Goal: Task Accomplishment & Management: Manage account settings

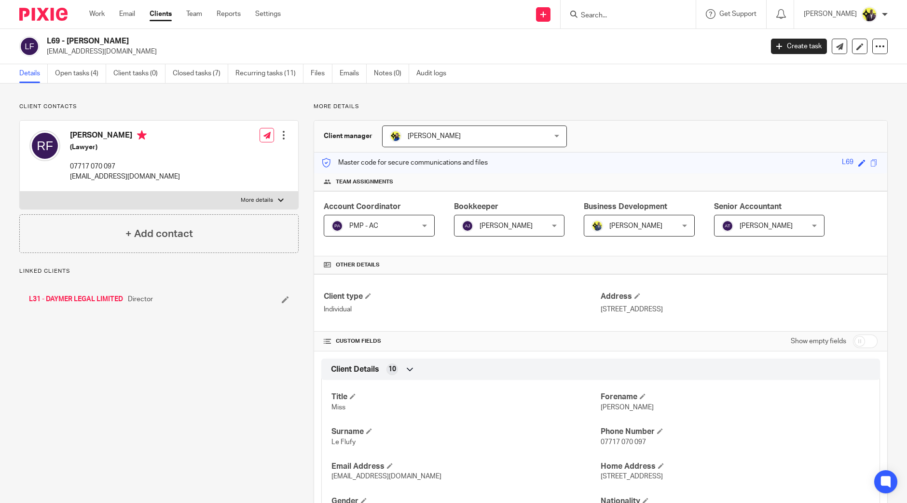
drag, startPoint x: 142, startPoint y: 37, endPoint x: 68, endPoint y: 41, distance: 74.9
click at [68, 41] on h2 "L69 - REBECCA LE FLUFY" at bounding box center [331, 41] width 568 height 10
copy h2 "REBECCA LE FLUFY"
click at [84, 72] on link "Open tasks (4)" at bounding box center [80, 73] width 51 height 19
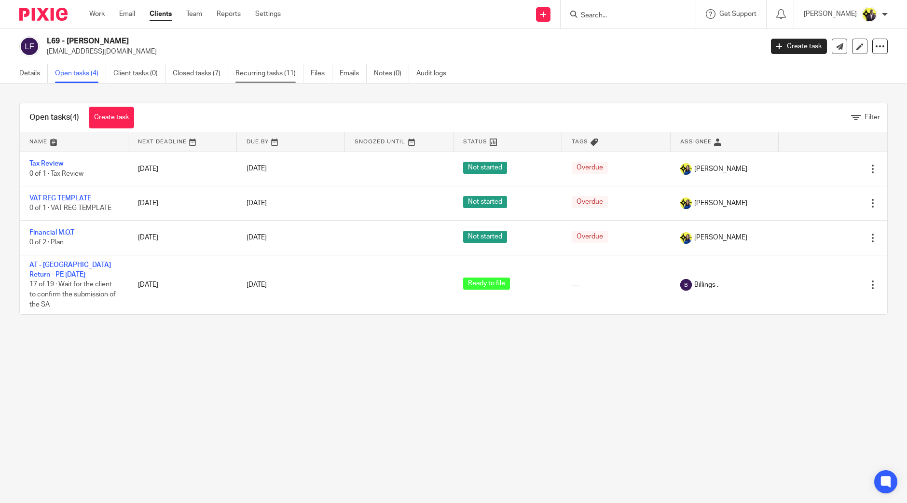
click at [275, 74] on link "Recurring tasks (11)" at bounding box center [269, 73] width 68 height 19
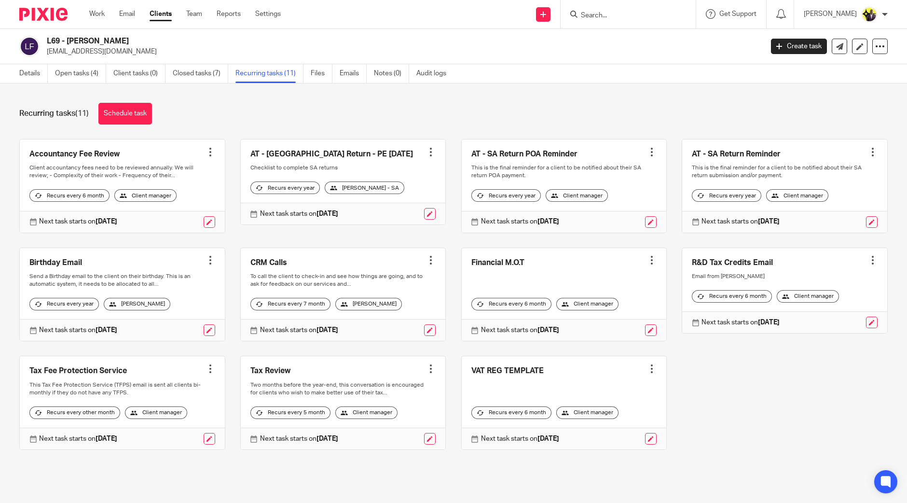
drag, startPoint x: 91, startPoint y: 39, endPoint x: 48, endPoint y: 42, distance: 43.5
click at [48, 42] on h2 "L69 - [PERSON_NAME]" at bounding box center [331, 41] width 568 height 10
copy h2 "L69 - [PERSON_NAME]"
click at [30, 74] on link "Details" at bounding box center [33, 73] width 28 height 19
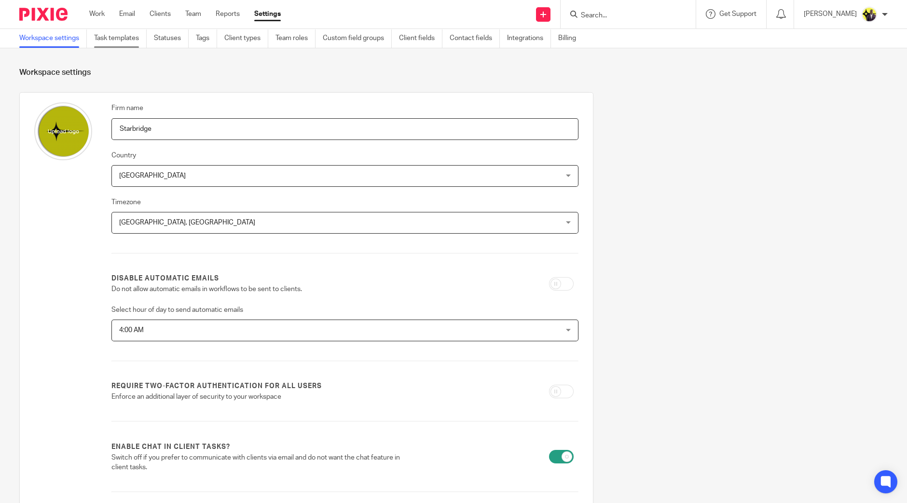
click at [119, 35] on link "Task templates" at bounding box center [120, 38] width 53 height 19
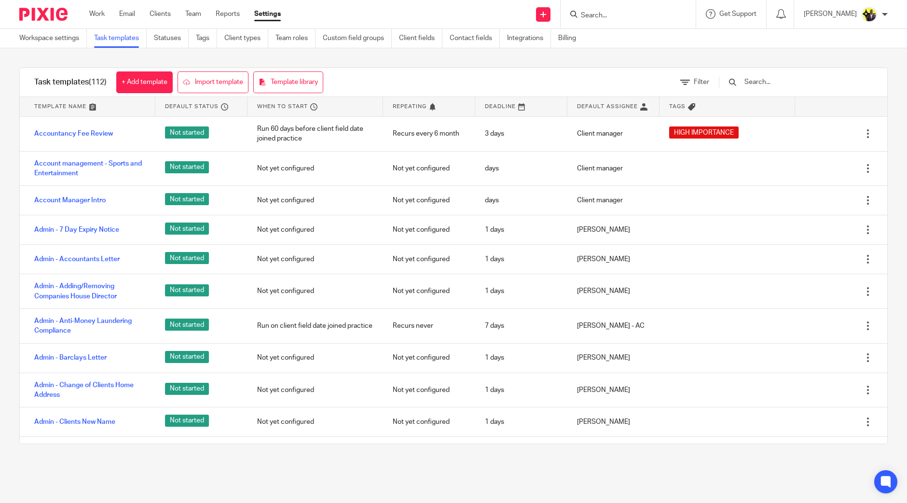
click at [793, 82] on input "text" at bounding box center [799, 82] width 112 height 11
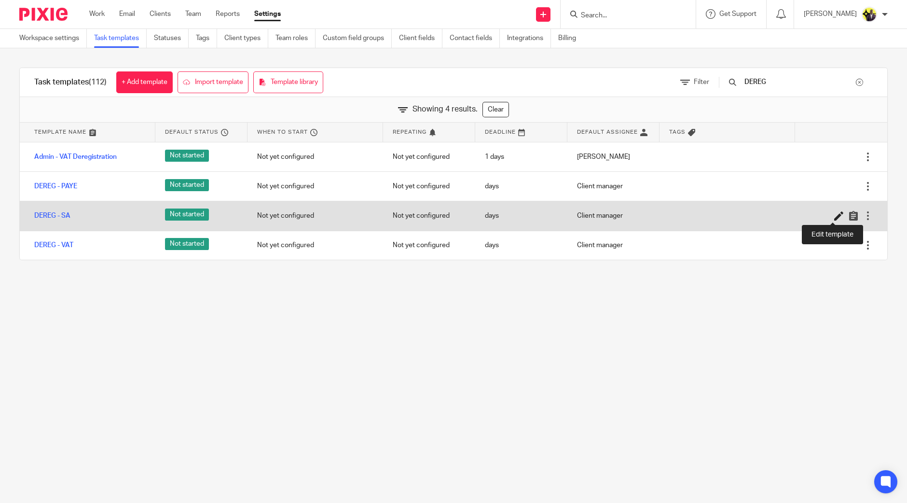
type input "DEREG"
click at [834, 212] on icon at bounding box center [839, 216] width 10 height 10
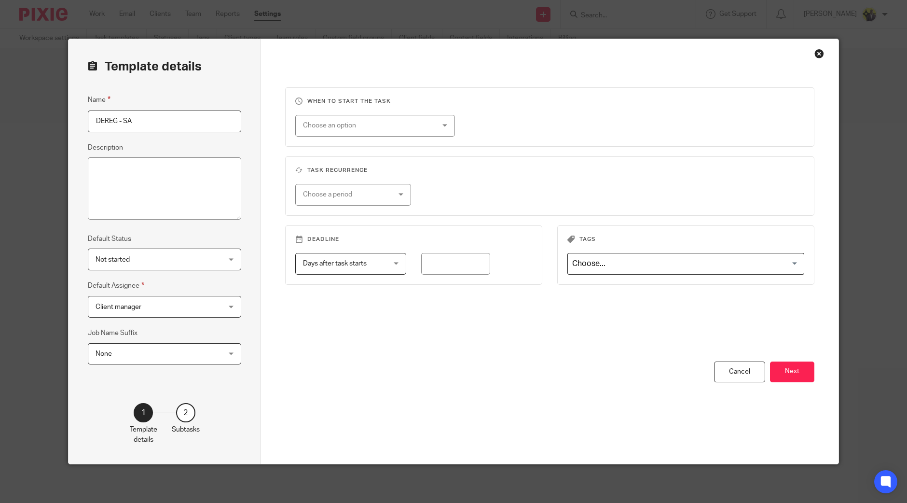
click at [803, 368] on button "Next" at bounding box center [792, 371] width 44 height 21
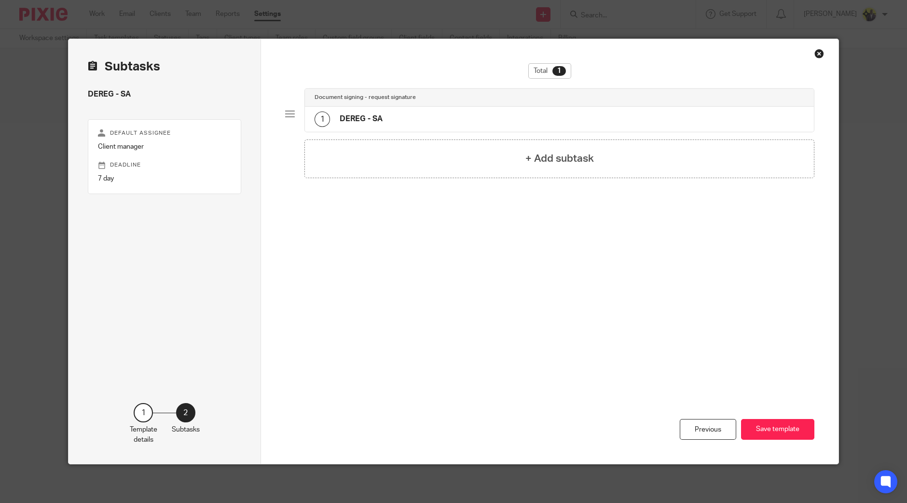
click at [408, 110] on div "1 DEREG - SA" at bounding box center [559, 119] width 509 height 25
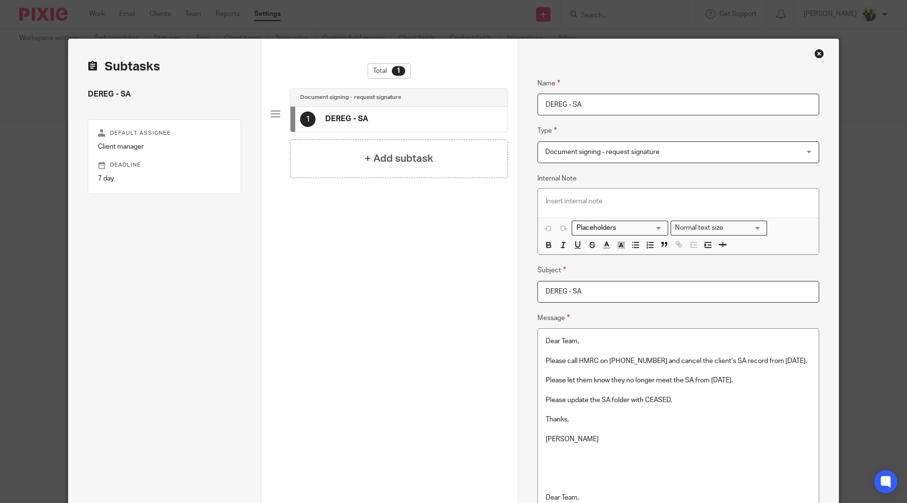
click at [683, 364] on p "Please call HMRC on 0300 200 3311 and cancel the client’s SA record from 05-04-…" at bounding box center [678, 361] width 265 height 10
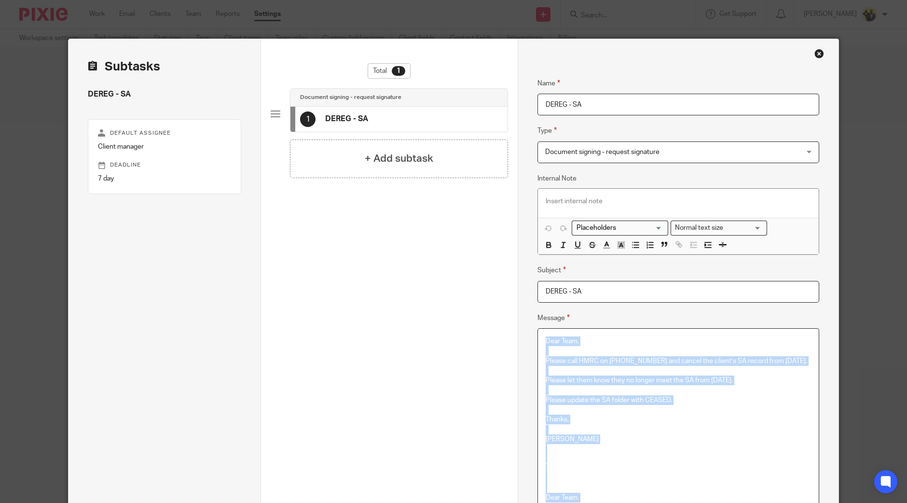
scroll to position [693, 0]
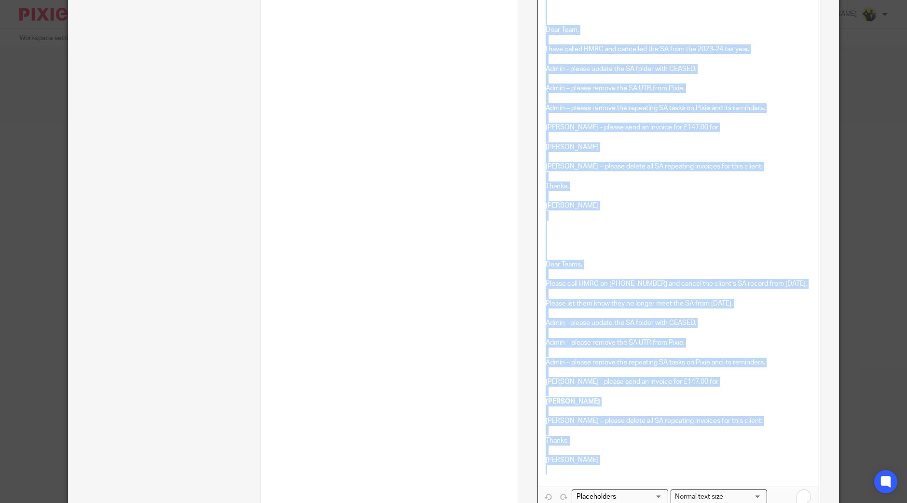
copy div "Dear Team, Please call HMRC on 0300 200 3311 and cancel the client’s SA record …"
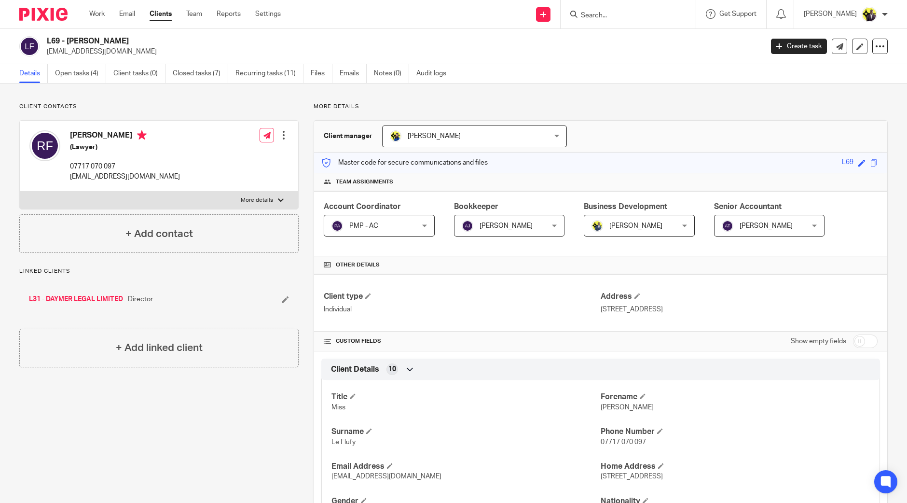
click at [634, 14] on input "Search" at bounding box center [623, 16] width 87 height 9
type input "d61"
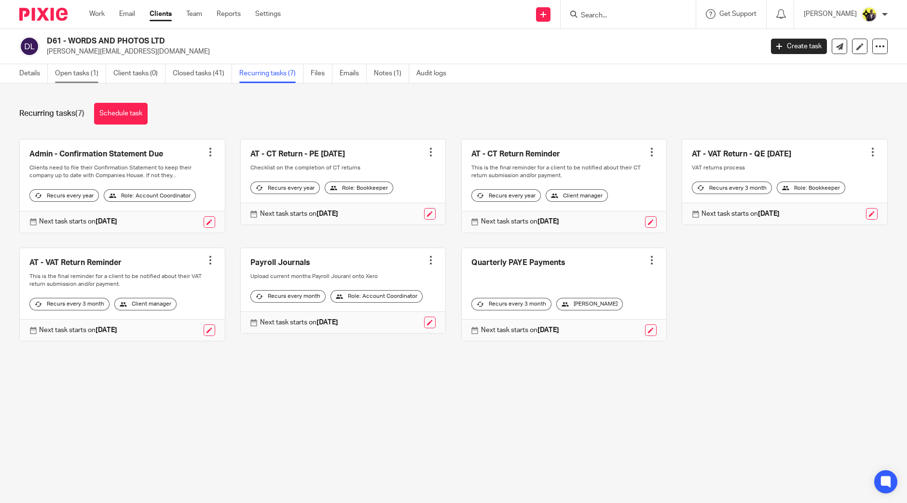
click at [62, 69] on link "Open tasks (1)" at bounding box center [80, 73] width 51 height 19
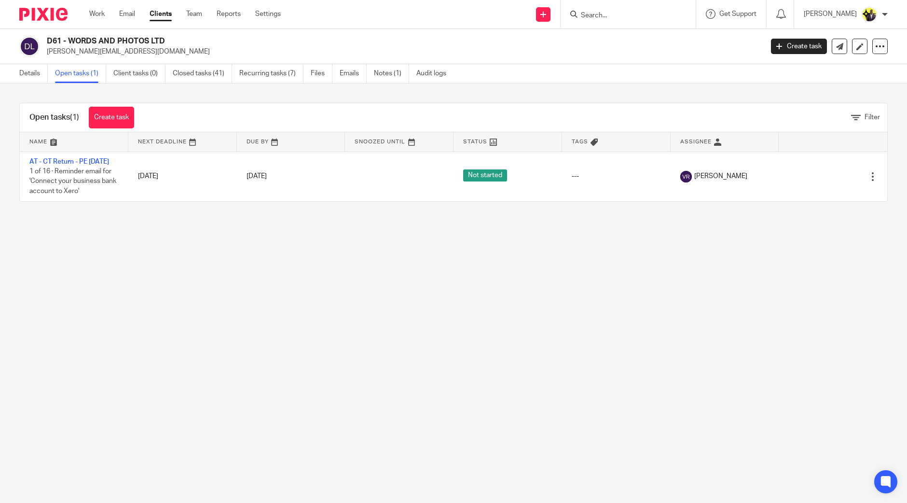
click at [139, 266] on main "D61 - WORDS AND PHOTOS LTD [PERSON_NAME][EMAIL_ADDRESS][DOMAIN_NAME] Create tas…" at bounding box center [453, 251] width 907 height 503
drag, startPoint x: 213, startPoint y: 322, endPoint x: 252, endPoint y: 242, distance: 89.1
click at [213, 322] on main "D61 - WORDS AND PHOTOS LTD james@wordsandphotos.co.uk Create task Update from C…" at bounding box center [453, 251] width 907 height 503
click at [610, 16] on input "Search" at bounding box center [623, 16] width 87 height 9
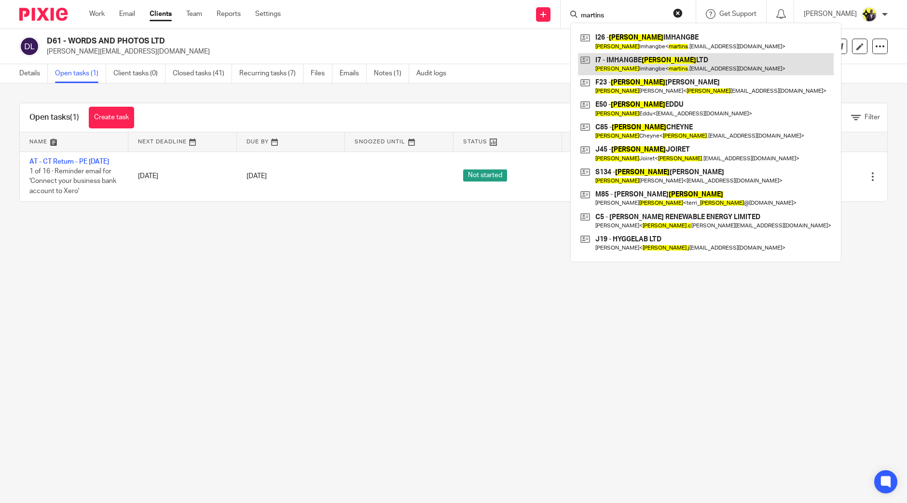
type input "martins"
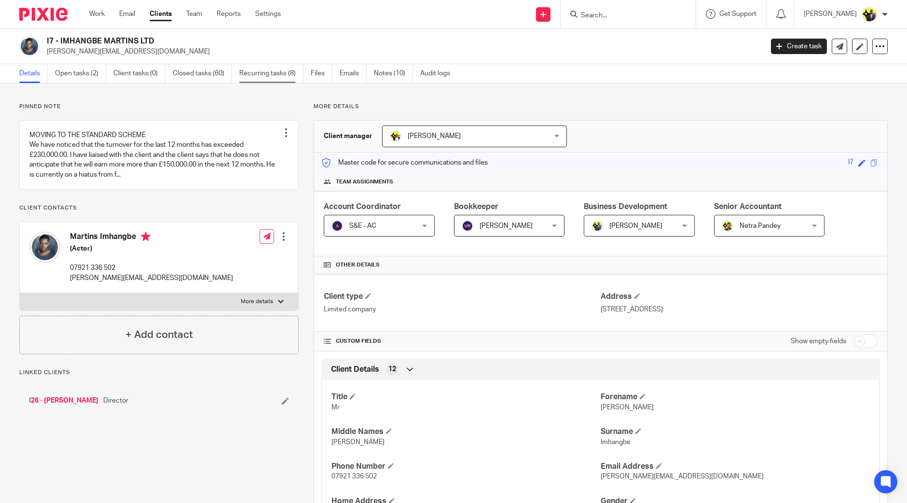
click at [273, 72] on link "Recurring tasks (8)" at bounding box center [271, 73] width 64 height 19
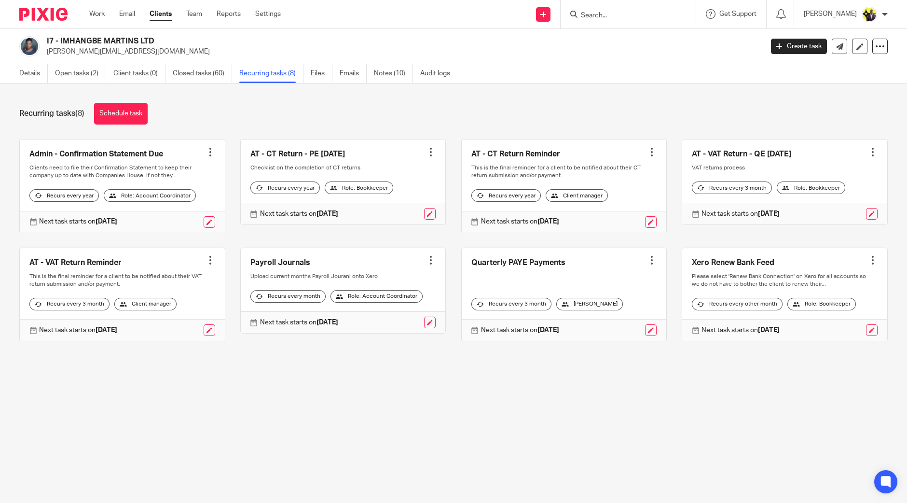
click at [629, 15] on input "Search" at bounding box center [623, 16] width 87 height 9
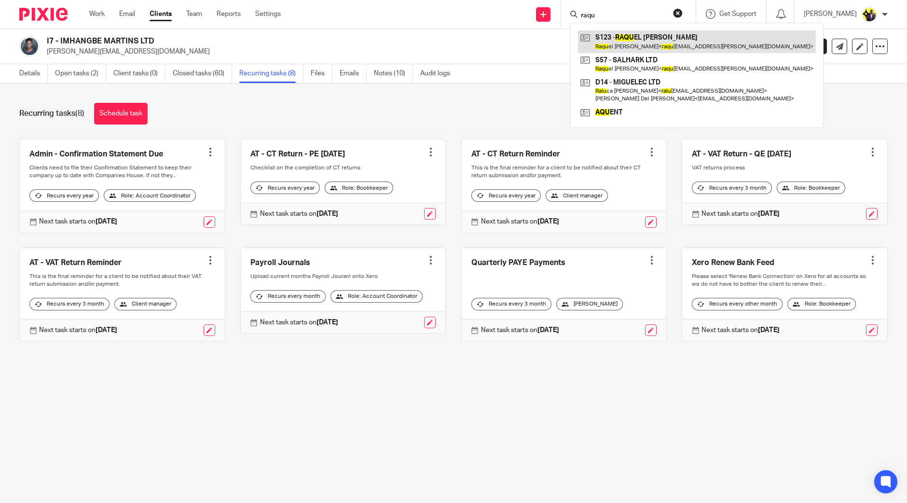
type input "raqu"
click at [646, 33] on link at bounding box center [697, 41] width 238 height 22
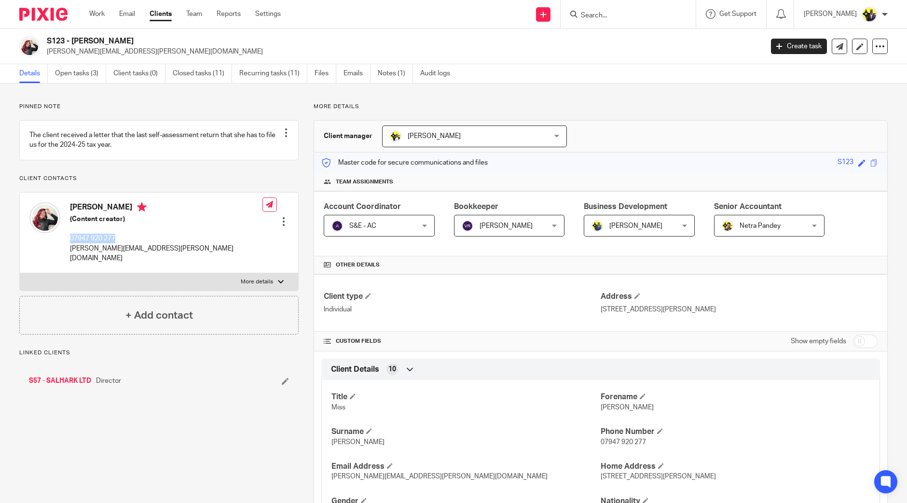
drag, startPoint x: 123, startPoint y: 243, endPoint x: 70, endPoint y: 249, distance: 52.9
click at [70, 243] on p "07947 920 277" at bounding box center [166, 238] width 192 height 10
copy p "07947 920 277"
click at [627, 14] on input "Search" at bounding box center [623, 16] width 87 height 9
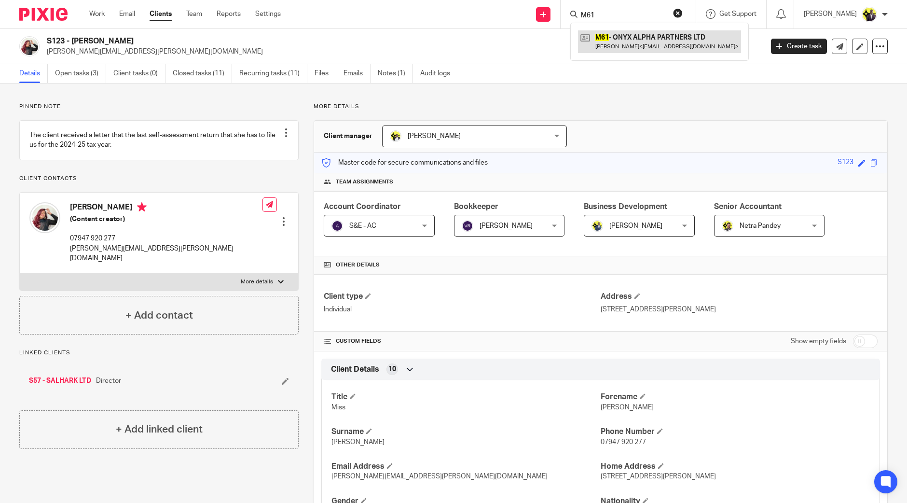
type input "M61"
click at [685, 48] on link at bounding box center [659, 41] width 163 height 22
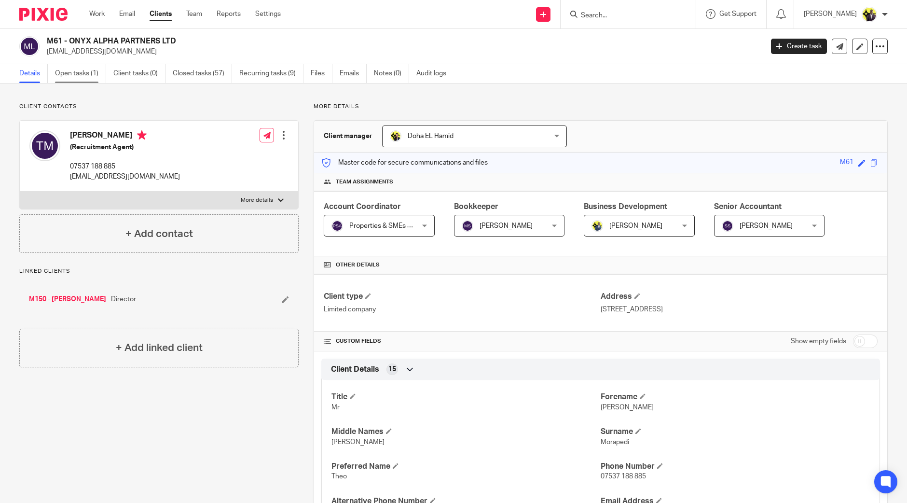
click at [83, 65] on link "Open tasks (1)" at bounding box center [80, 73] width 51 height 19
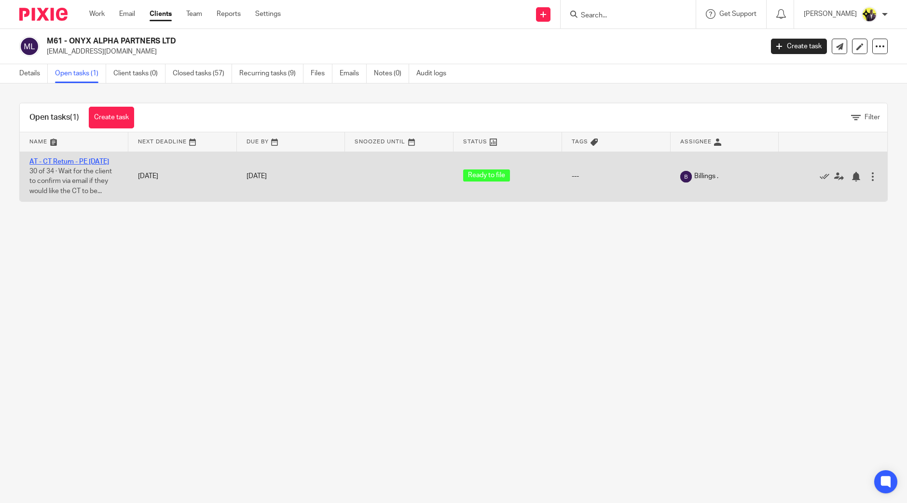
click at [87, 161] on link "AT - CT Return - PE 28-02-2025" at bounding box center [69, 161] width 80 height 7
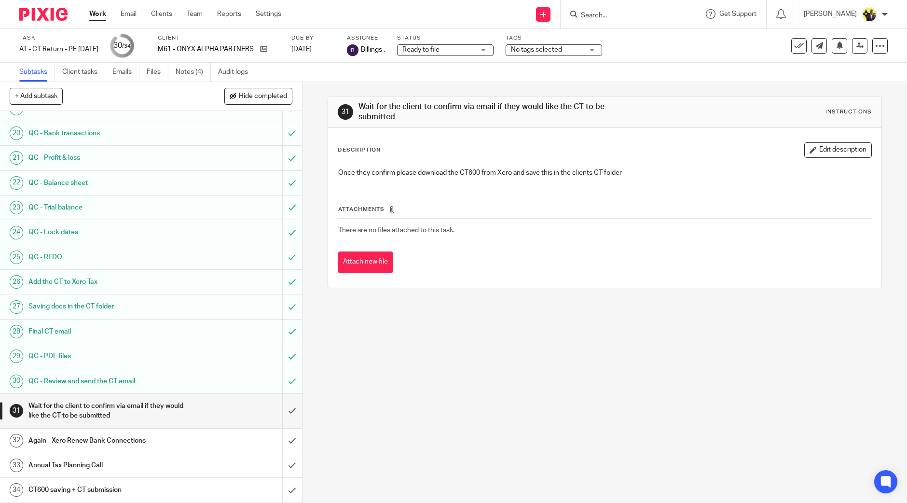
scroll to position [497, 0]
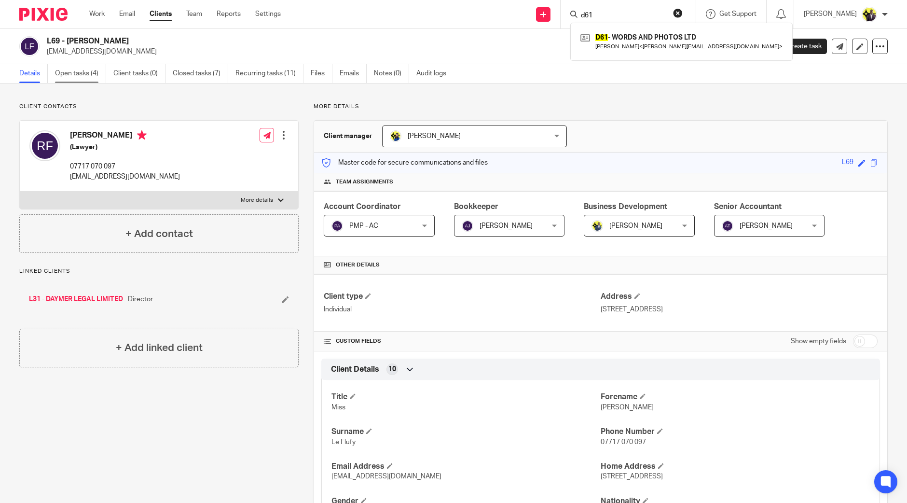
click at [85, 78] on link "Open tasks (4)" at bounding box center [80, 73] width 51 height 19
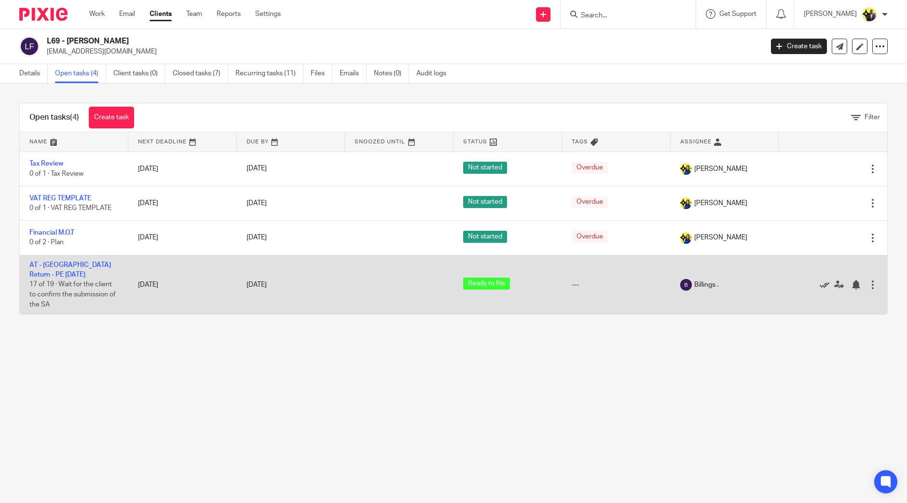
click at [820, 283] on icon at bounding box center [825, 285] width 10 height 10
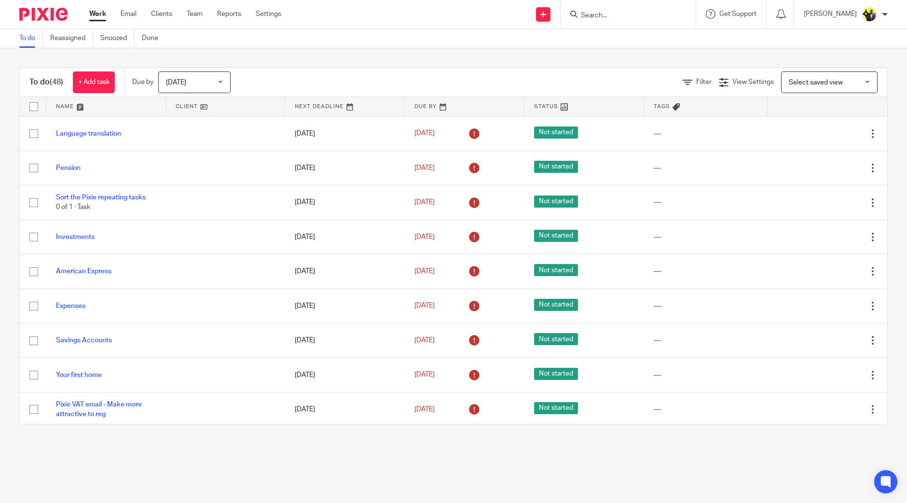
scroll to position [680, 0]
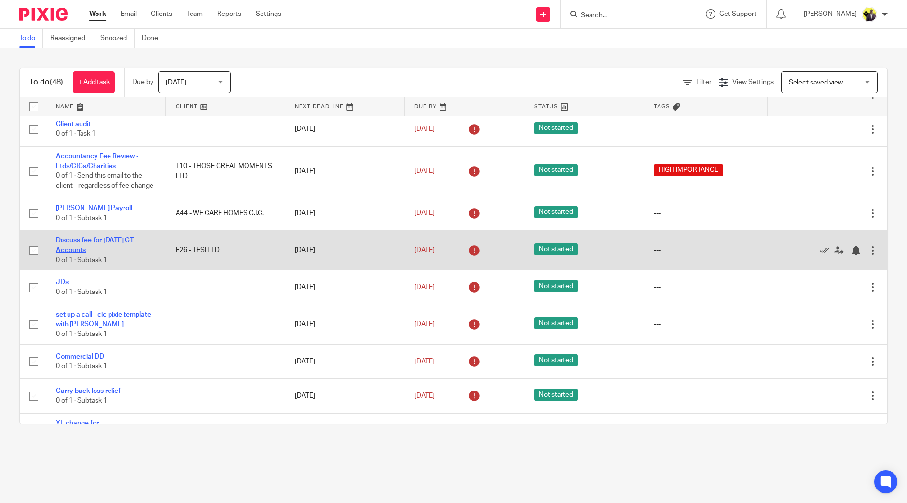
drag, startPoint x: 68, startPoint y: 248, endPoint x: 251, endPoint y: 283, distance: 187.0
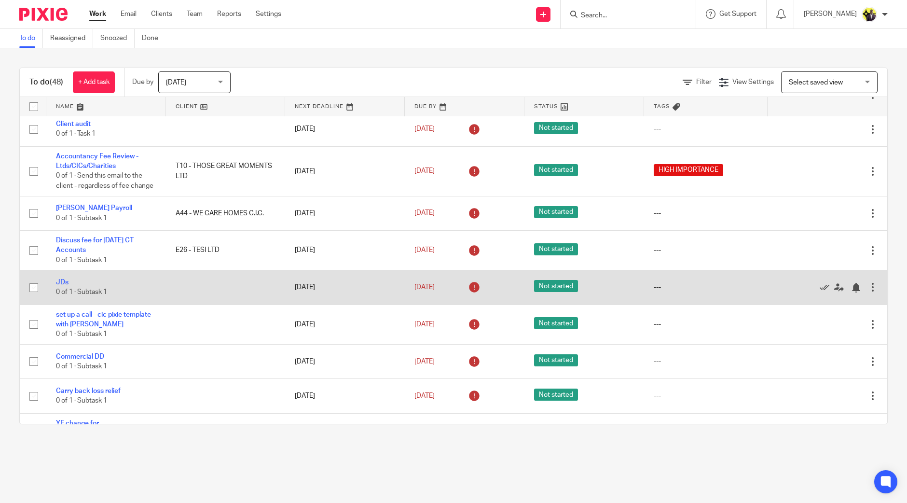
click at [68, 248] on link "Discuss fee for [DATE] CT Accounts" at bounding box center [95, 245] width 78 height 16
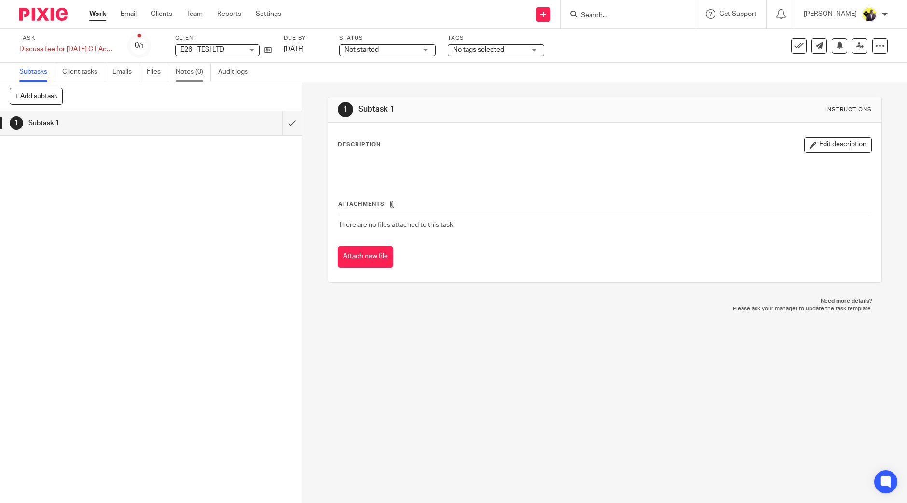
click at [188, 74] on link "Notes (0)" at bounding box center [193, 72] width 35 height 19
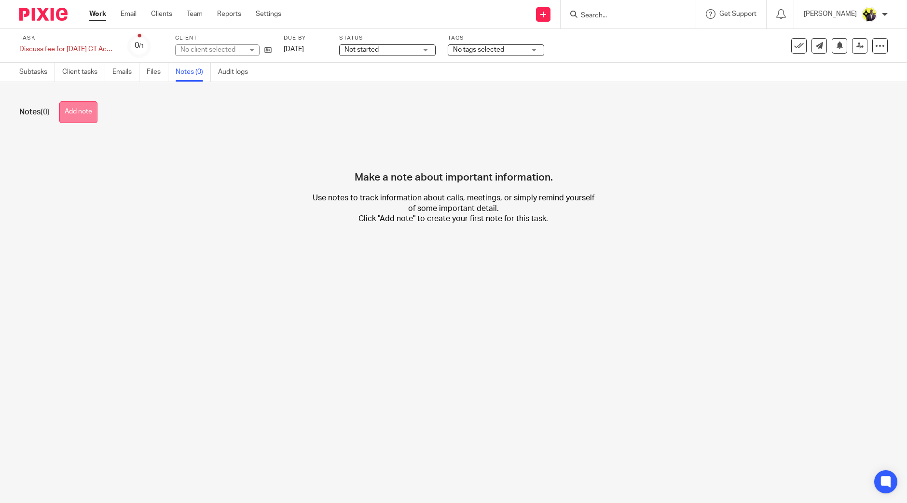
click at [73, 110] on button "Add note" at bounding box center [78, 112] width 38 height 22
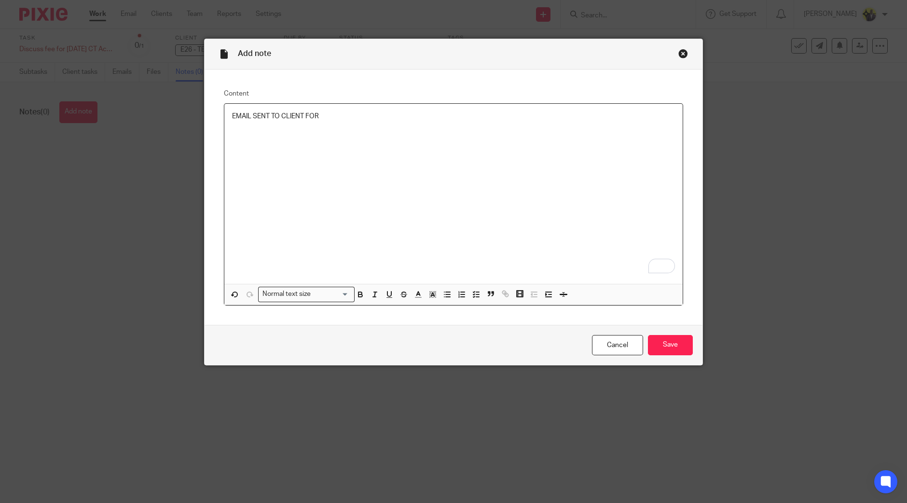
click at [391, 148] on div "EMAIL SENT TO CLIENT FOR" at bounding box center [453, 194] width 458 height 180
drag, startPoint x: 666, startPoint y: 343, endPoint x: 687, endPoint y: 346, distance: 21.9
click at [666, 343] on input "Save" at bounding box center [670, 345] width 45 height 21
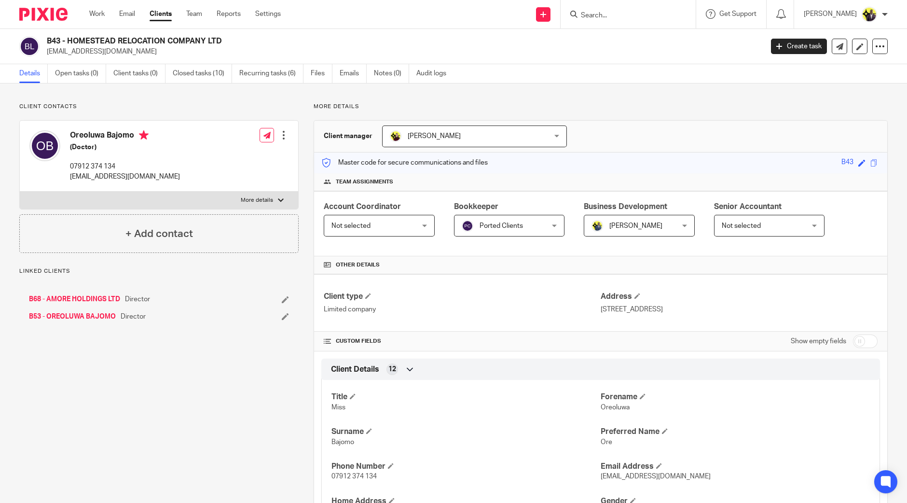
click at [49, 39] on h2 "B43 - HOMESTEAD RELOCATION COMPANY LTD" at bounding box center [331, 41] width 568 height 10
click at [280, 13] on link "Settings" at bounding box center [268, 14] width 26 height 10
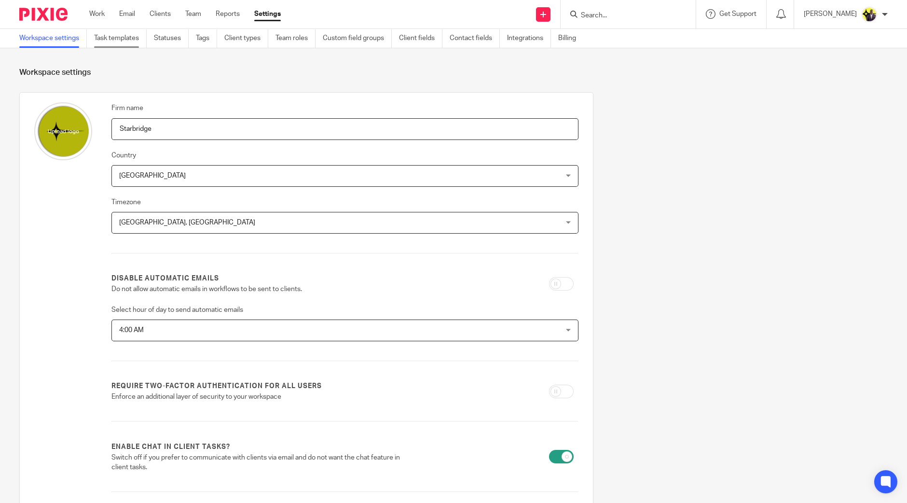
click at [127, 34] on link "Task templates" at bounding box center [120, 38] width 53 height 19
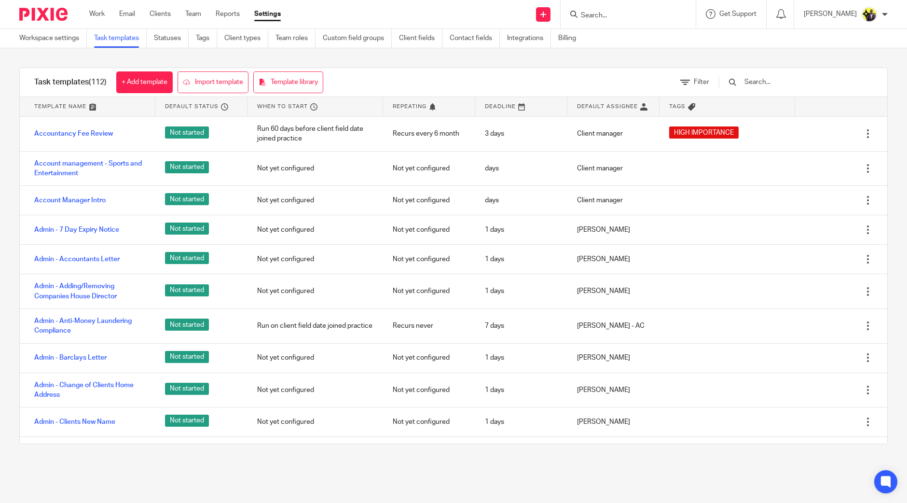
click at [782, 81] on input "text" at bounding box center [799, 82] width 112 height 11
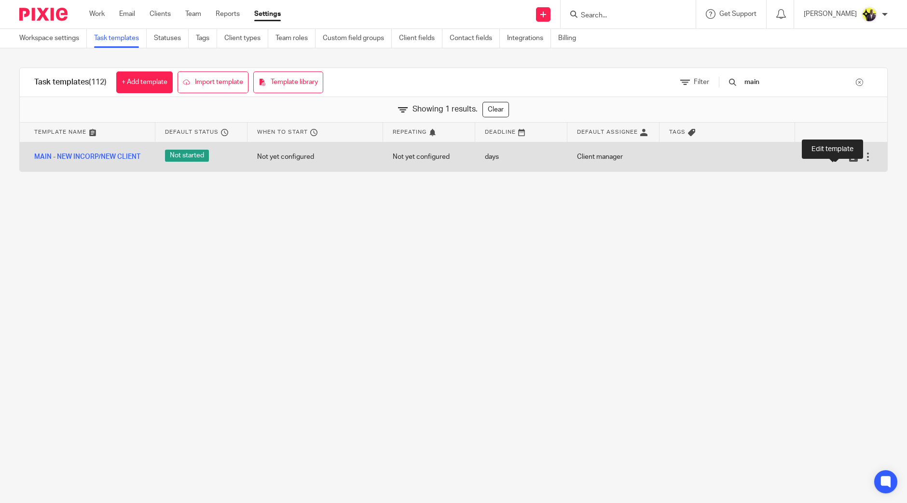
type input "main"
click at [834, 156] on icon at bounding box center [839, 157] width 10 height 10
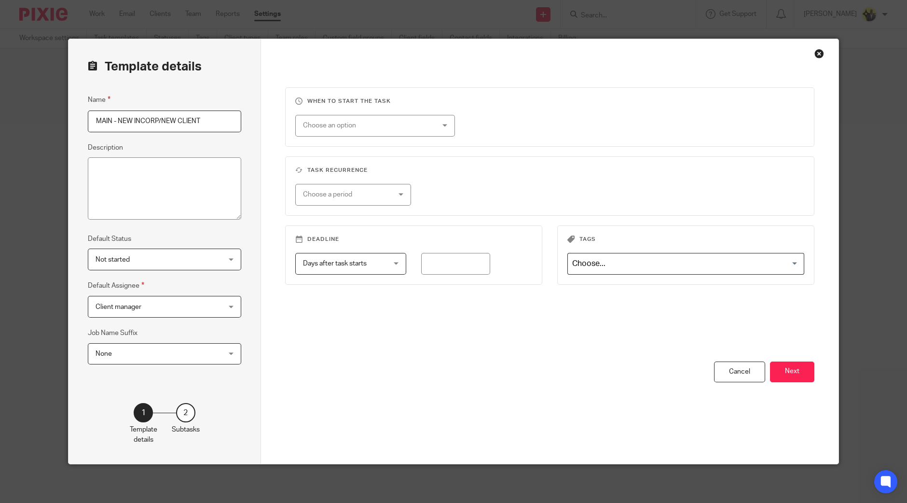
click at [781, 367] on button "Next" at bounding box center [792, 371] width 44 height 21
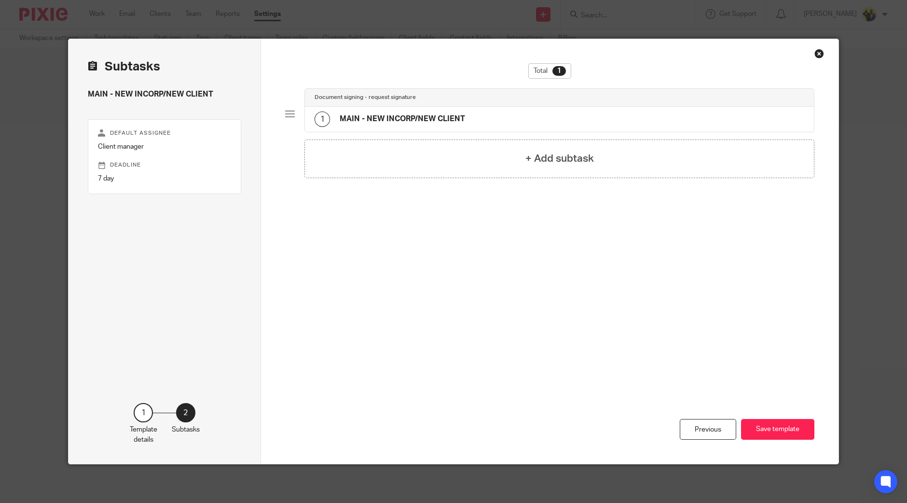
click at [398, 108] on div "1 MAIN - NEW INCORP/NEW CLIENT" at bounding box center [559, 119] width 509 height 25
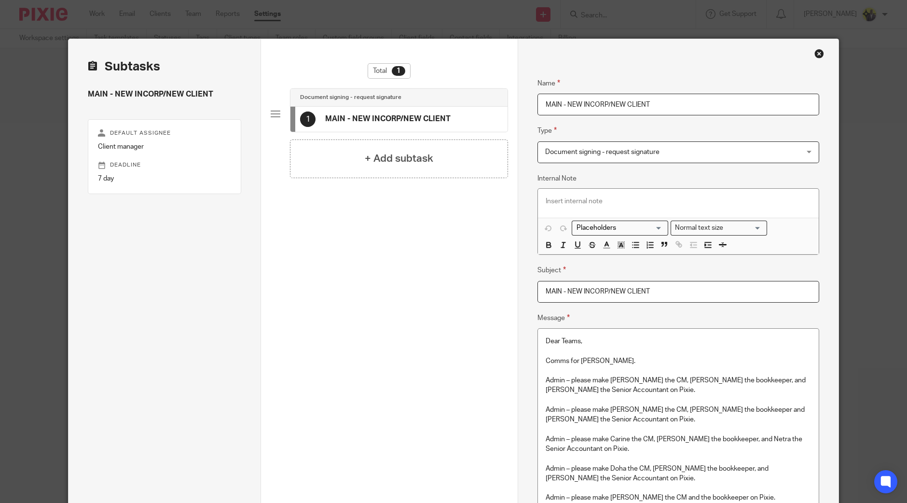
scroll to position [120, 0]
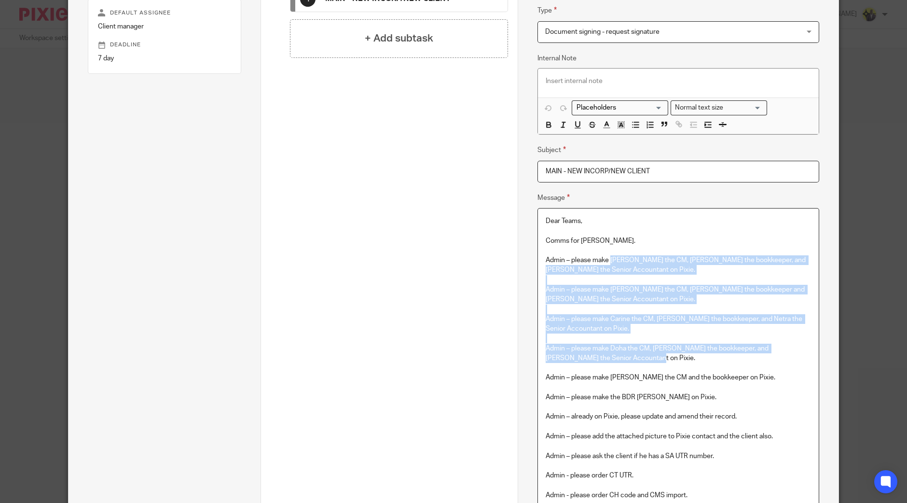
drag, startPoint x: 650, startPoint y: 266, endPoint x: 725, endPoint y: 359, distance: 118.7
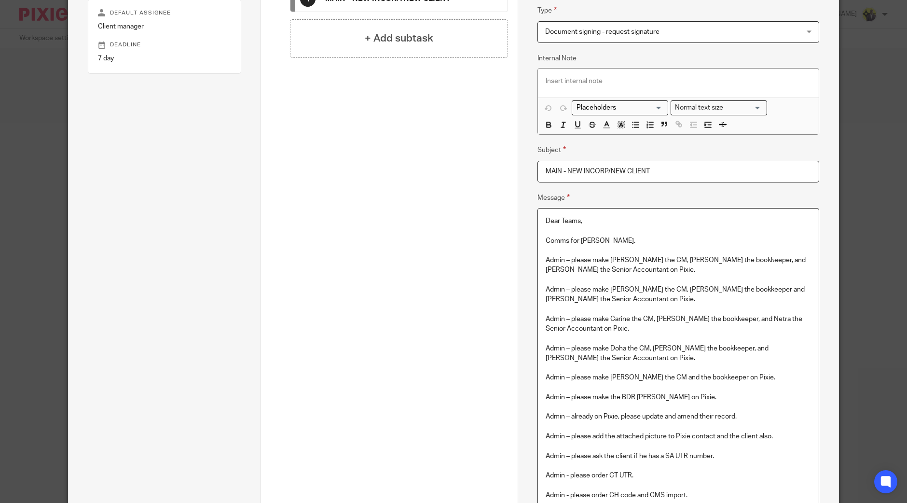
click at [745, 377] on p "Admin – please make Megan George the CM and the bookkeeper on Pixie." at bounding box center [678, 377] width 265 height 10
drag, startPoint x: 771, startPoint y: 376, endPoint x: 534, endPoint y: 377, distance: 237.8
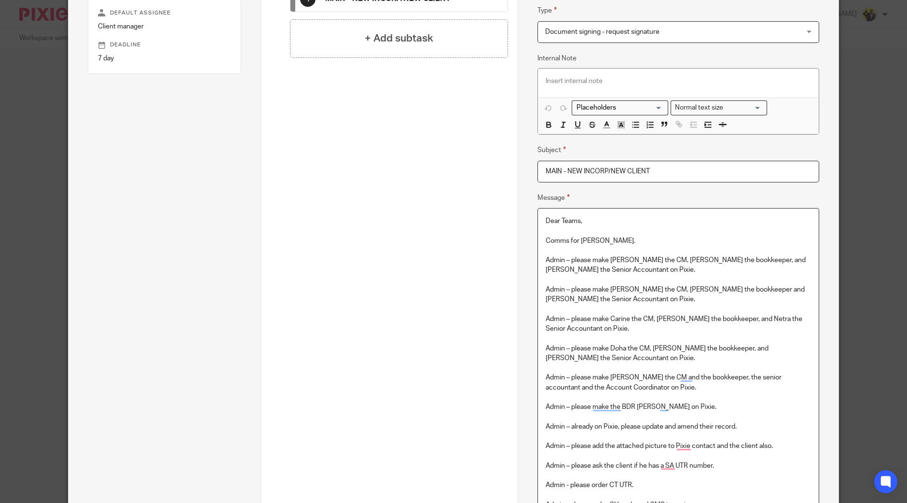
click at [609, 287] on p "Admin – please make Bobo the CM, Harsh the bookkeeper and Mark the Senior Accou…" at bounding box center [678, 295] width 265 height 20
click at [636, 269] on p "Admin – please make Bobo the CM, Abhay the bookkeeper, and Antany the Senior Ac…" at bounding box center [678, 265] width 265 height 20
click at [612, 358] on p "Admin – please make Doha the CM, Manasvi the bookkeeper, and Shahrukh the Senio…" at bounding box center [678, 353] width 265 height 20
click at [572, 354] on p "Admin – please make Doha the CM, Manasvi the bookkeeper, and Shahrukh the Senio…" at bounding box center [678, 353] width 265 height 20
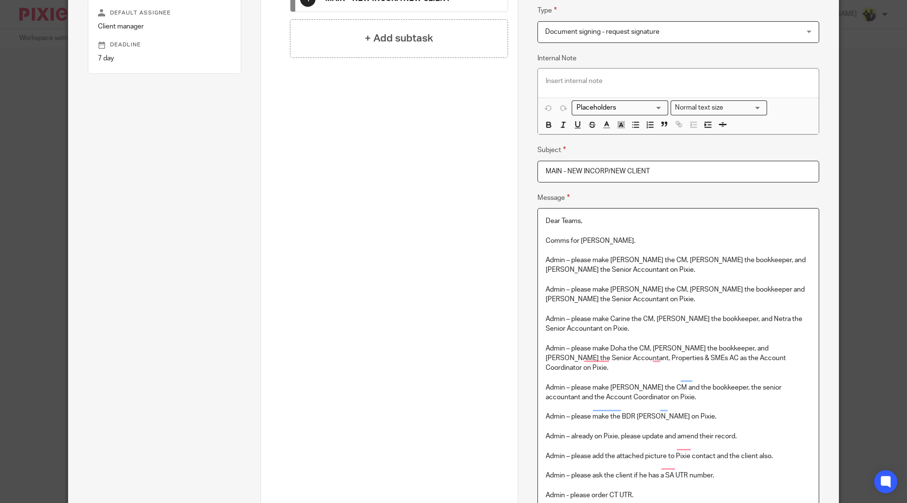
click at [578, 355] on p "Admin – please make Doha the CM, Manasvi the bookkeeper, and Shahrukh the Senio…" at bounding box center [678, 357] width 265 height 29
click at [731, 347] on p "Admin – please make Doha the CM, Manasvi the bookkeeper, and Shahrukh the Senio…" at bounding box center [678, 357] width 265 height 29
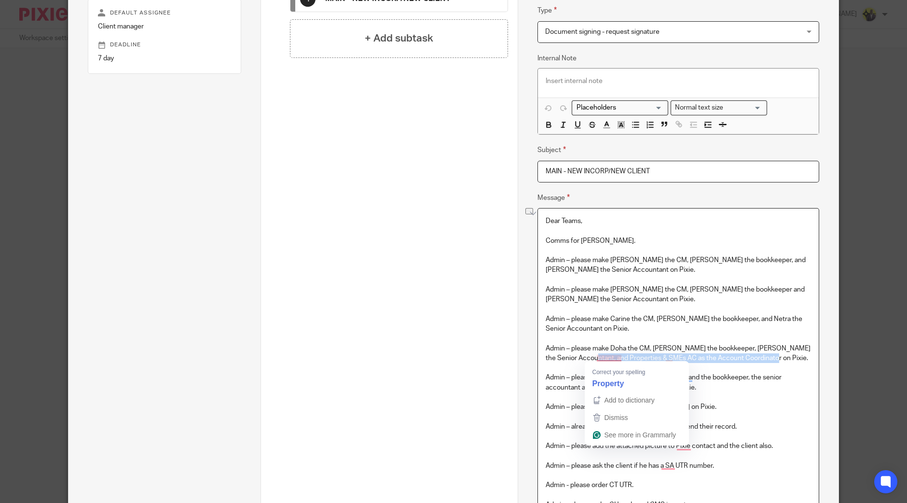
drag, startPoint x: 779, startPoint y: 356, endPoint x: 592, endPoint y: 356, distance: 186.2
click at [592, 356] on p "Admin – please make Doha the CM, Manasvi the bookkeeper, Shahrukh the Senior Ac…" at bounding box center [678, 353] width 265 height 20
copy p "and Properties & SMEs AC as the Account Coordinator on Pixie."
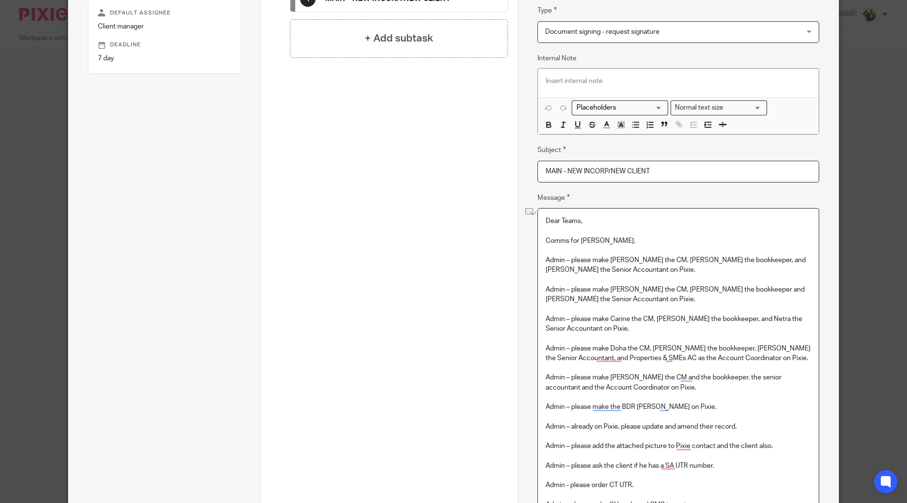
drag, startPoint x: 720, startPoint y: 318, endPoint x: 751, endPoint y: 315, distance: 31.5
click at [721, 317] on p "Admin – please make Carine the CM, Vipul the bookkeeper, and Netra the Senior A…" at bounding box center [678, 324] width 265 height 20
drag, startPoint x: 632, startPoint y: 329, endPoint x: 567, endPoint y: 329, distance: 65.1
click at [567, 329] on p "Admin – please make Carine the CM, Vipul the bookkeeper, Netra the Senior Accou…" at bounding box center [678, 324] width 265 height 20
drag, startPoint x: 552, startPoint y: 325, endPoint x: 542, endPoint y: 325, distance: 10.1
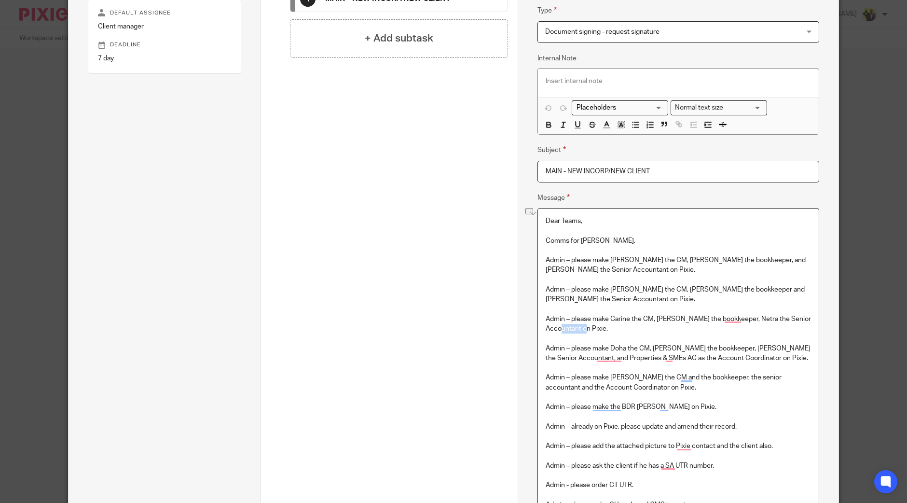
click at [546, 325] on p "Admin – please make Carine the CM, Vipul the bookkeeper, Netra the Senior Accou…" at bounding box center [678, 324] width 265 height 20
click at [600, 323] on p "Admin – please make Carine the CM, Vipul the bookkeeper, Netra the Senior Accou…" at bounding box center [678, 324] width 265 height 20
drag, startPoint x: 623, startPoint y: 298, endPoint x: 569, endPoint y: 301, distance: 53.7
click at [616, 298] on p "Admin – please make Carolyne the CM, Harsh the bookkeeper and Mark the Senior A…" at bounding box center [678, 295] width 265 height 20
click at [576, 298] on p "Admin – please make Carolyne the CM, Harsh the bookkeeper and Mark the Senior A…" at bounding box center [678, 295] width 265 height 20
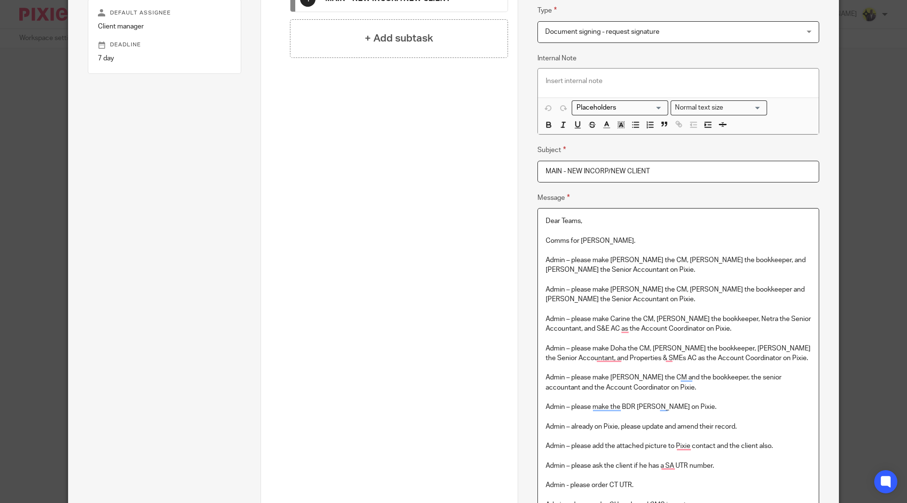
click at [738, 288] on p "Admin – please make Carolyne the CM, Harsh the bookkeeper and Mark the Senior A…" at bounding box center [678, 295] width 265 height 20
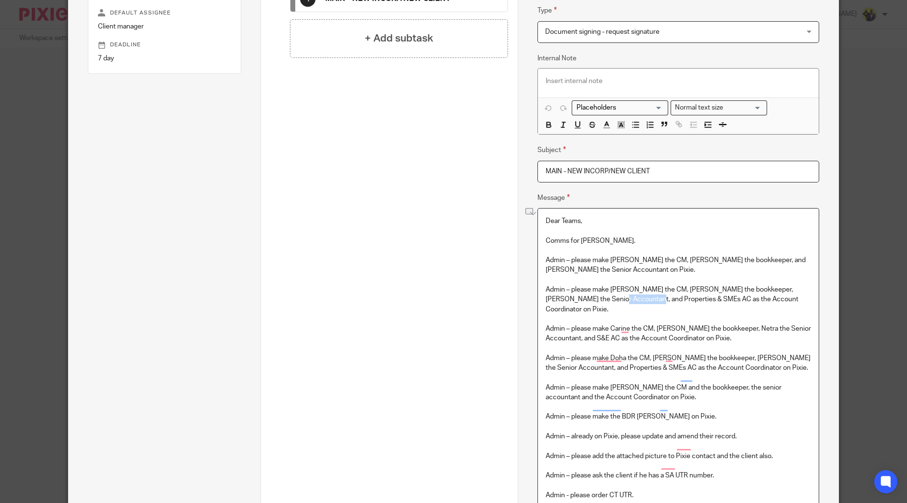
drag, startPoint x: 604, startPoint y: 297, endPoint x: 642, endPoint y: 298, distance: 37.2
click at [642, 298] on p "Admin – please make Carolyne the CM, Harsh the bookkeeper, Mark the Senior Acco…" at bounding box center [678, 299] width 265 height 29
click at [643, 264] on p "Admin – please make Bobo the CM, Abhay the bookkeeper, and Antany the Senior Ac…" at bounding box center [678, 265] width 265 height 20
click at [721, 259] on p "Admin – please make Bobo the CM, Abhay the bookkeeper, and Antany the Senior Ac…" at bounding box center [678, 265] width 265 height 20
drag, startPoint x: 613, startPoint y: 266, endPoint x: 580, endPoint y: 271, distance: 33.2
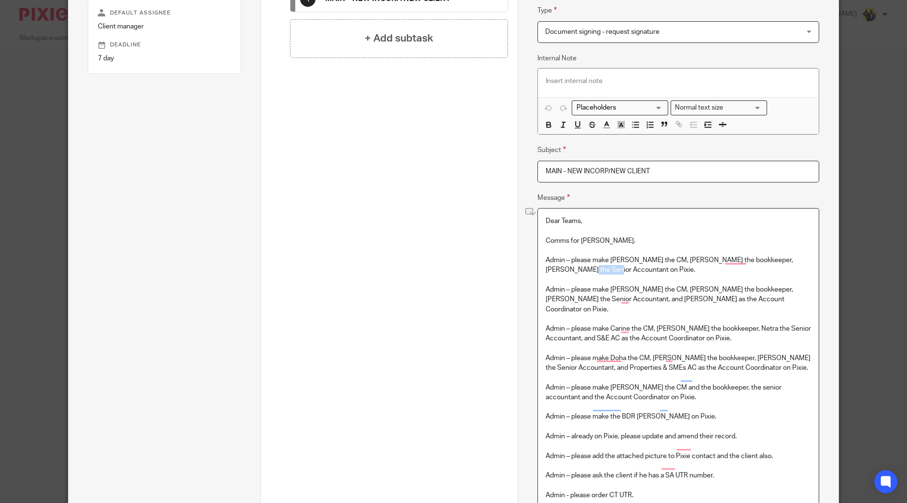
click at [580, 271] on p "Admin – please make Bobo the CM, Abhay the bookkeeper, Antany the Senior Accoun…" at bounding box center [678, 265] width 265 height 20
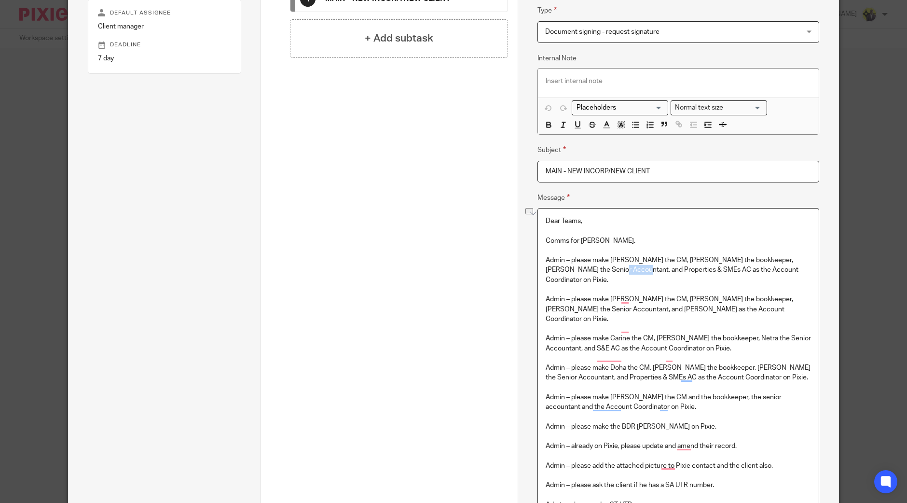
drag, startPoint x: 613, startPoint y: 269, endPoint x: 630, endPoint y: 269, distance: 17.8
click at [630, 269] on p "Admin – please make Bobo the CM, Abhay the bookkeeper, Antany the Senior Accoun…" at bounding box center [678, 269] width 265 height 29
click at [601, 269] on p "Admin – please make Bobo the CM, Abhay the bookkeeper, Antany the Senior Accoun…" at bounding box center [678, 269] width 265 height 29
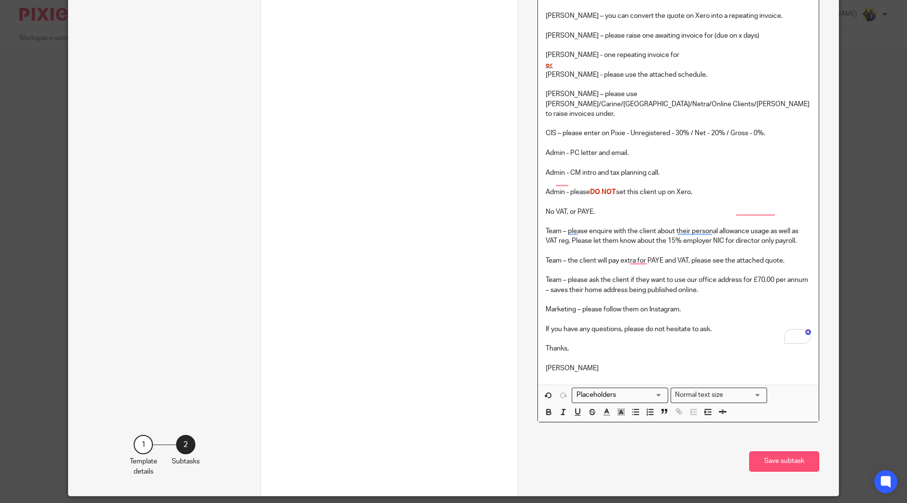
click at [783, 451] on button "Save subtask" at bounding box center [784, 461] width 70 height 21
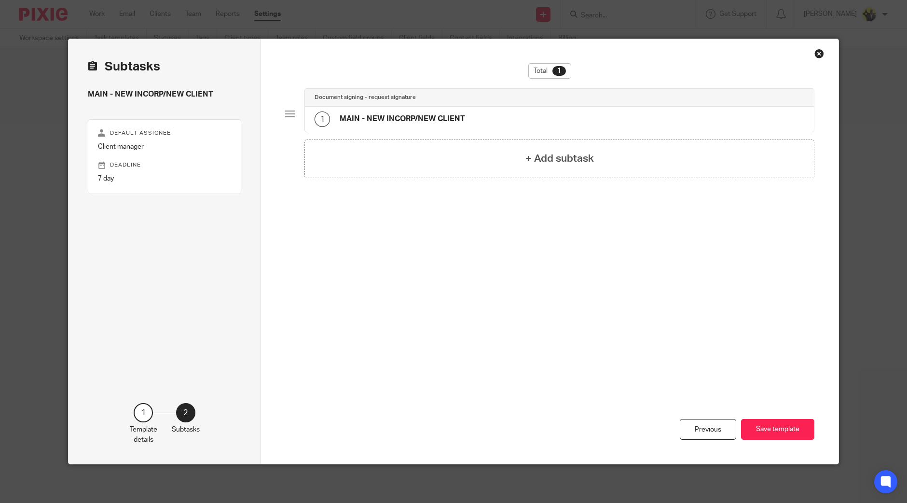
scroll to position [0, 0]
drag, startPoint x: 775, startPoint y: 423, endPoint x: 778, endPoint y: 431, distance: 8.7
click at [776, 424] on button "Save template" at bounding box center [777, 429] width 73 height 21
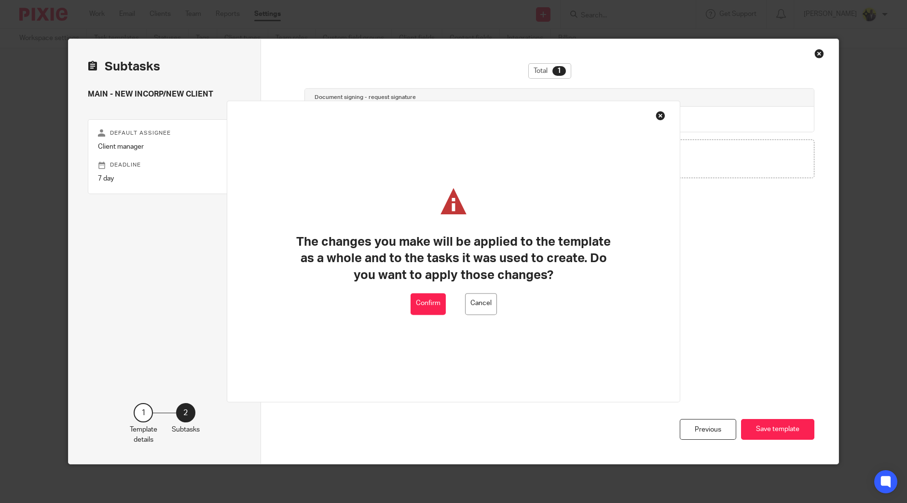
click at [428, 298] on button "Confirm" at bounding box center [428, 304] width 35 height 22
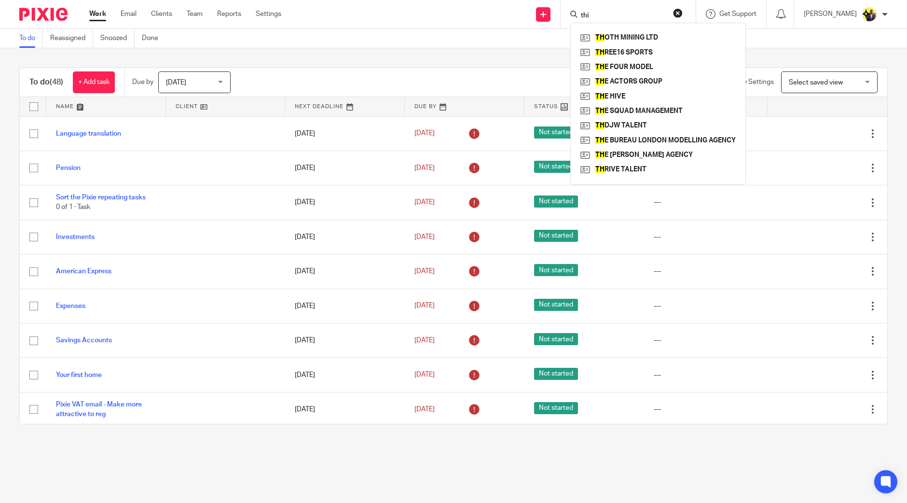
type input "thir"
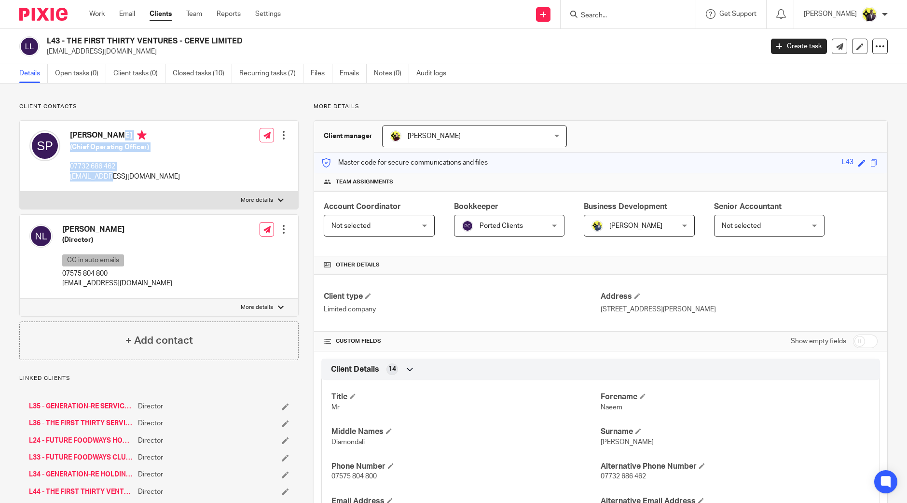
drag, startPoint x: 117, startPoint y: 178, endPoint x: 70, endPoint y: 133, distance: 65.5
click at [70, 133] on div "Saumeel Pachigar (Chief Operating Officer) 07732 686 462 pach@tft.vc" at bounding box center [125, 155] width 110 height 51
copy div "Saumeel Pachigar (Chief Operating Officer) 07732 686 462 pach@tft.vc"
click at [866, 343] on input "checkbox" at bounding box center [865, 341] width 25 height 14
checkbox input "true"
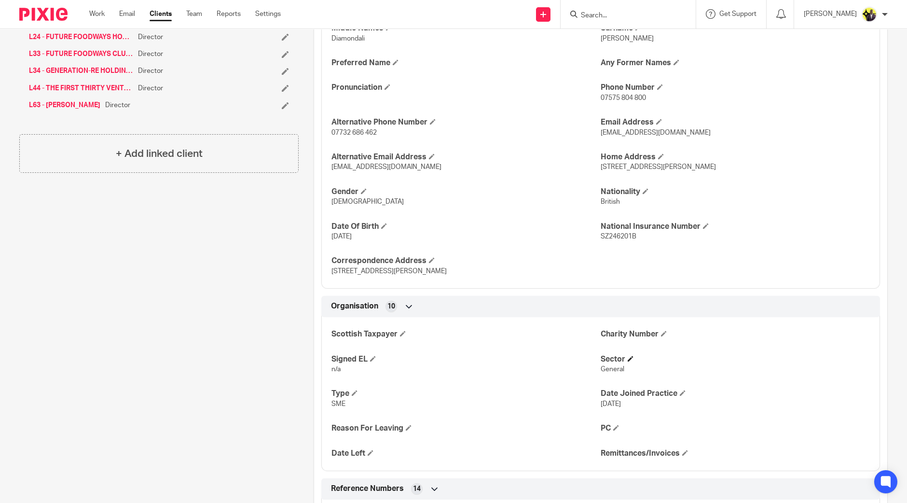
scroll to position [422, 0]
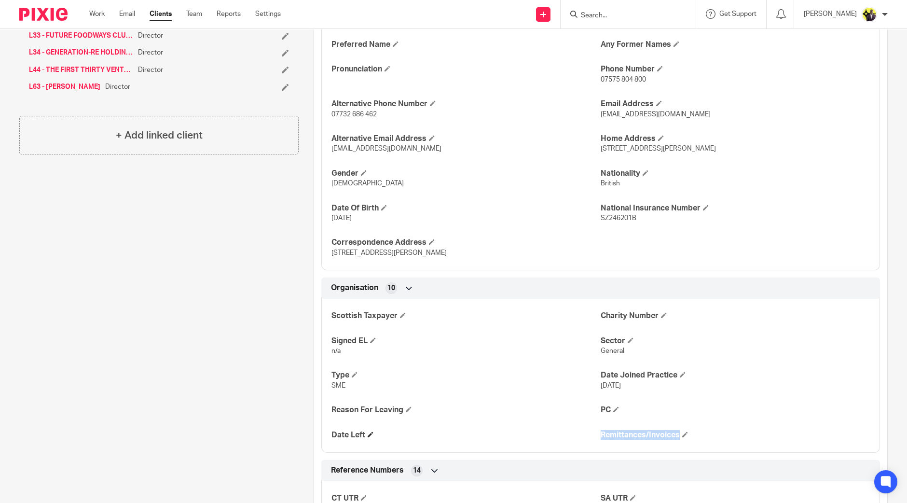
drag, startPoint x: 684, startPoint y: 435, endPoint x: 589, endPoint y: 438, distance: 95.1
click at [589, 438] on div "Scottish Taxpayer Charity Number Signed EL n/a Sector General Type SME Date Joi…" at bounding box center [600, 371] width 559 height 161
click at [641, 432] on h4 "Remittances/Invoices" at bounding box center [735, 435] width 269 height 10
drag, startPoint x: 658, startPoint y: 435, endPoint x: 596, endPoint y: 439, distance: 62.8
click at [596, 439] on div "Scottish Taxpayer Charity Number Signed EL n/a Sector General Type SME Date Joi…" at bounding box center [600, 371] width 559 height 161
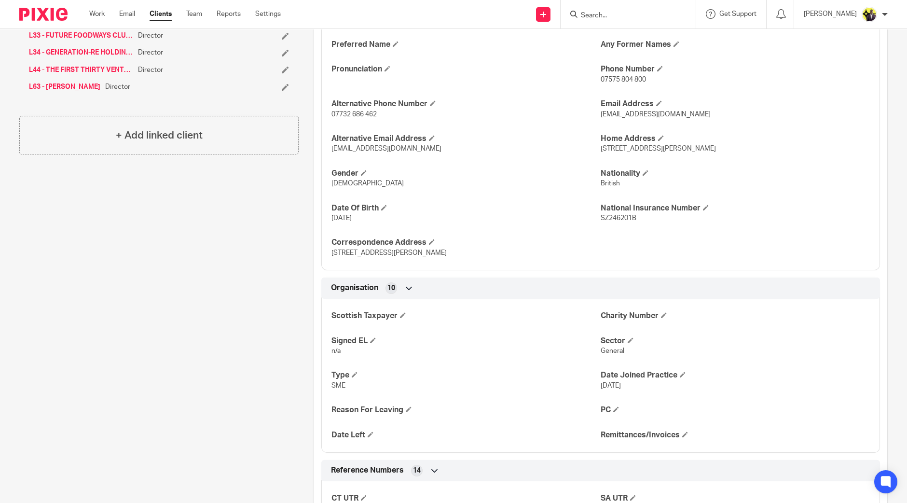
drag, startPoint x: 672, startPoint y: 433, endPoint x: 598, endPoint y: 442, distance: 74.9
click at [598, 442] on div "Scottish Taxpayer Charity Number Signed EL n/a Sector General Type SME Date Joi…" at bounding box center [600, 371] width 559 height 161
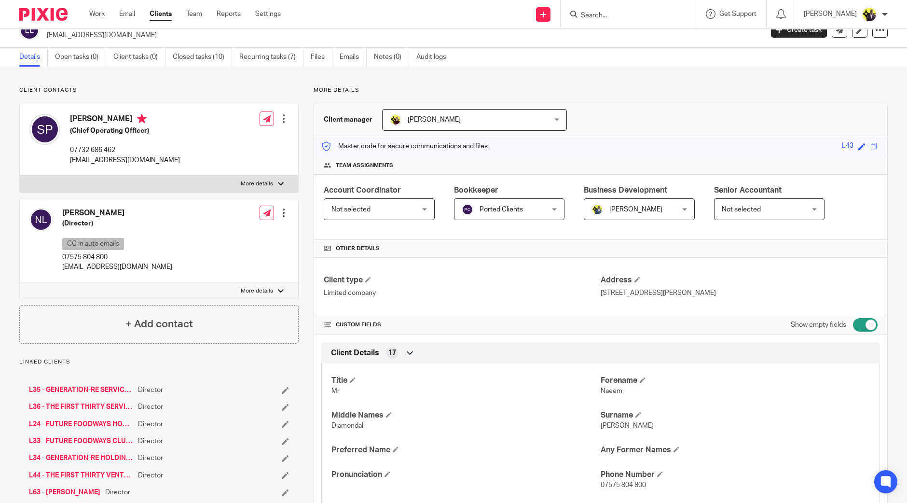
scroll to position [0, 0]
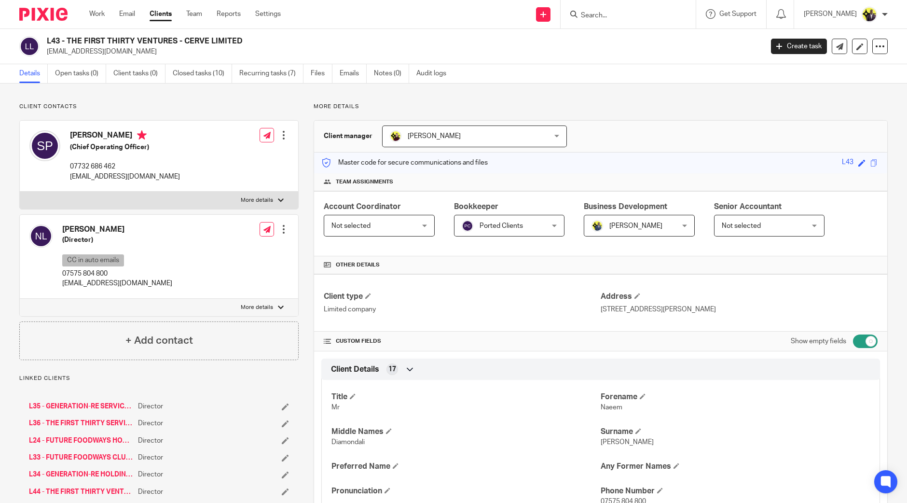
click at [631, 8] on form at bounding box center [631, 14] width 103 height 12
click at [627, 14] on input "Search" at bounding box center [623, 16] width 87 height 9
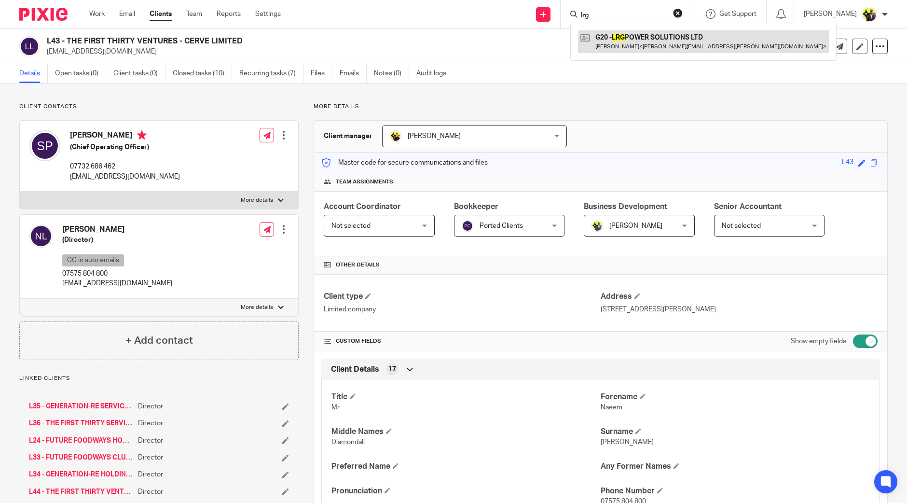
type input "lrg"
click at [647, 38] on link at bounding box center [703, 41] width 251 height 22
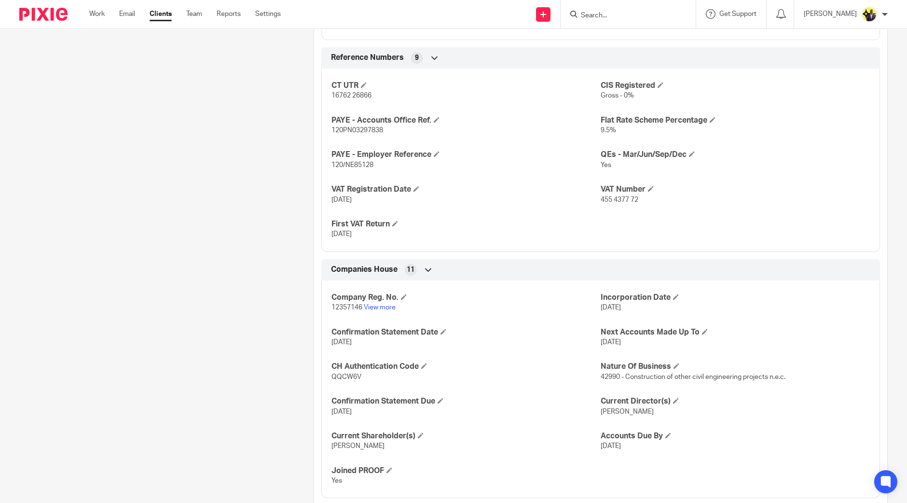
scroll to position [743, 0]
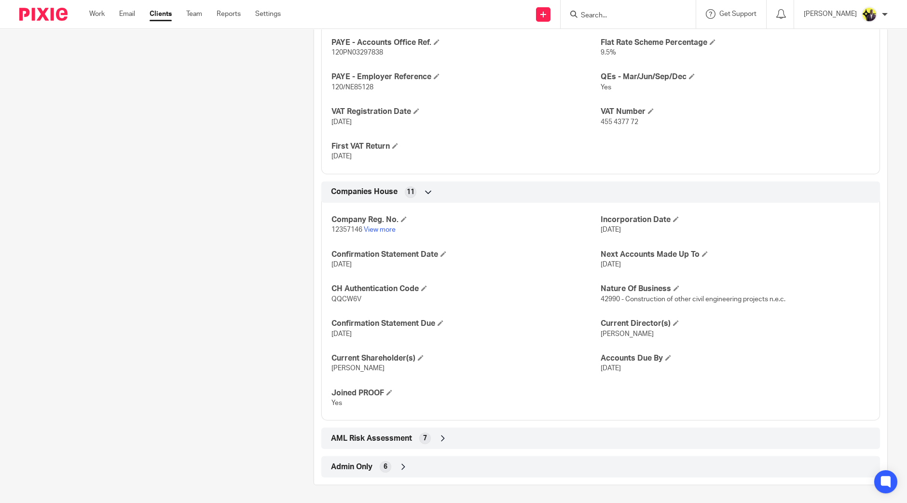
drag, startPoint x: 389, startPoint y: 440, endPoint x: 446, endPoint y: 429, distance: 58.4
click at [389, 440] on span "AML Risk Assessment" at bounding box center [371, 438] width 81 height 10
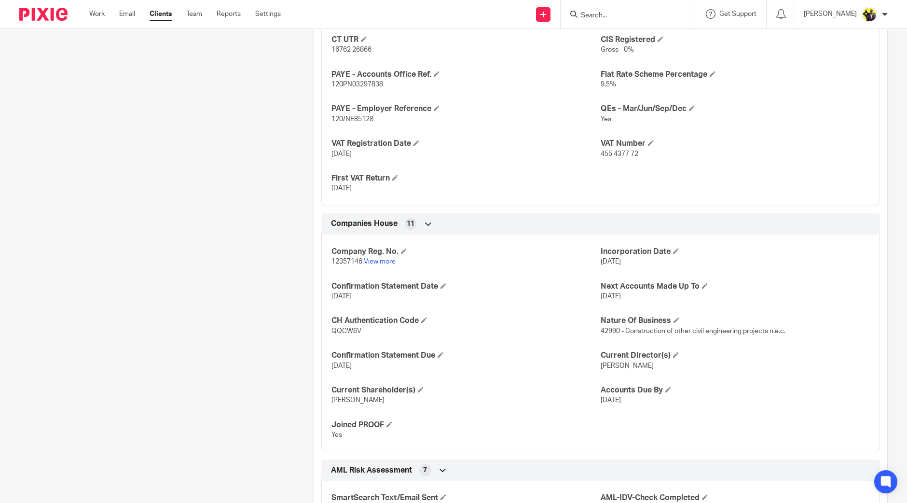
scroll to position [892, 0]
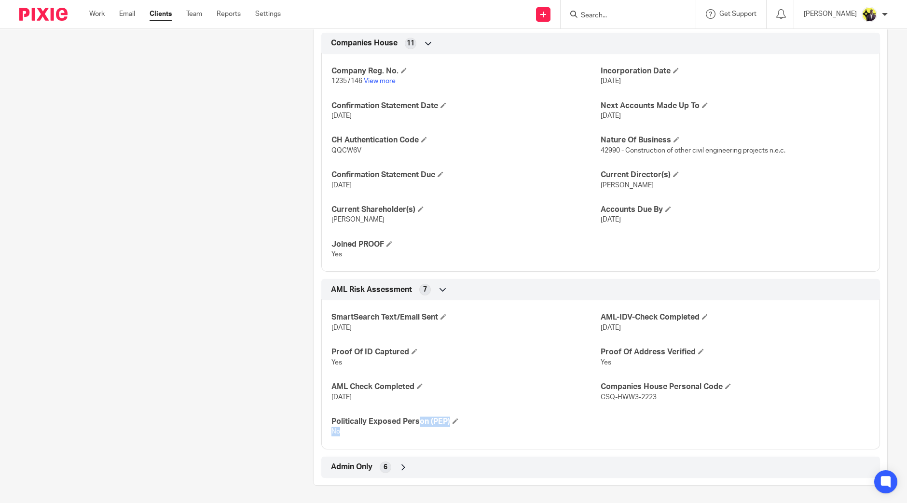
drag, startPoint x: 372, startPoint y: 429, endPoint x: 351, endPoint y: 428, distance: 21.2
click at [352, 426] on p "No" at bounding box center [465, 431] width 269 height 10
click at [351, 430] on p "No" at bounding box center [465, 431] width 269 height 10
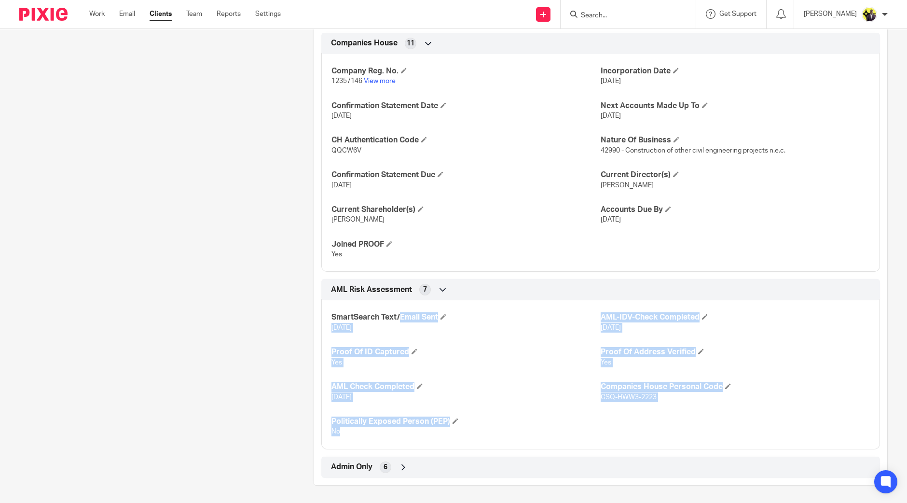
drag, startPoint x: 346, startPoint y: 430, endPoint x: 323, endPoint y: 319, distance: 113.4
click at [323, 319] on div "SmartSearch Text/Email Sent [DATE] AML-IDV-Check Completed [DATE] Proof Of ID C…" at bounding box center [600, 371] width 559 height 156
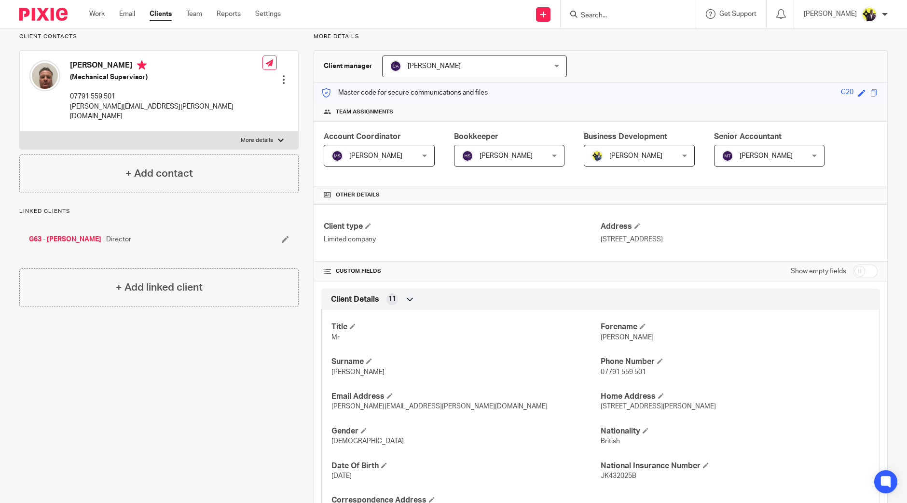
scroll to position [0, 0]
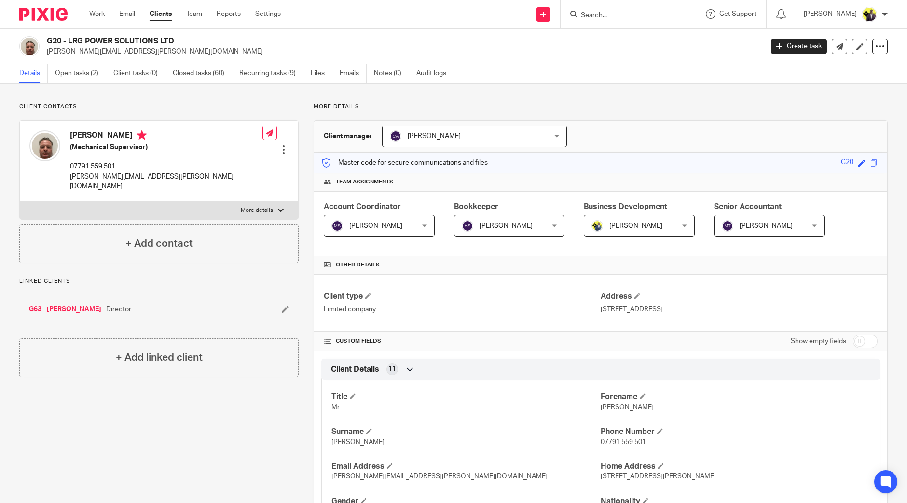
drag, startPoint x: 864, startPoint y: 336, endPoint x: 873, endPoint y: 326, distance: 13.3
click at [865, 335] on input "checkbox" at bounding box center [865, 341] width 25 height 14
checkbox input "true"
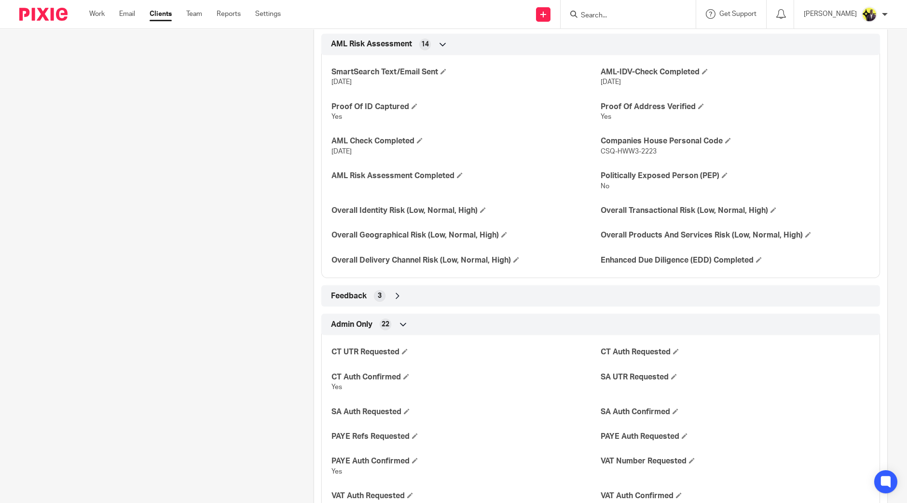
scroll to position [1702, 0]
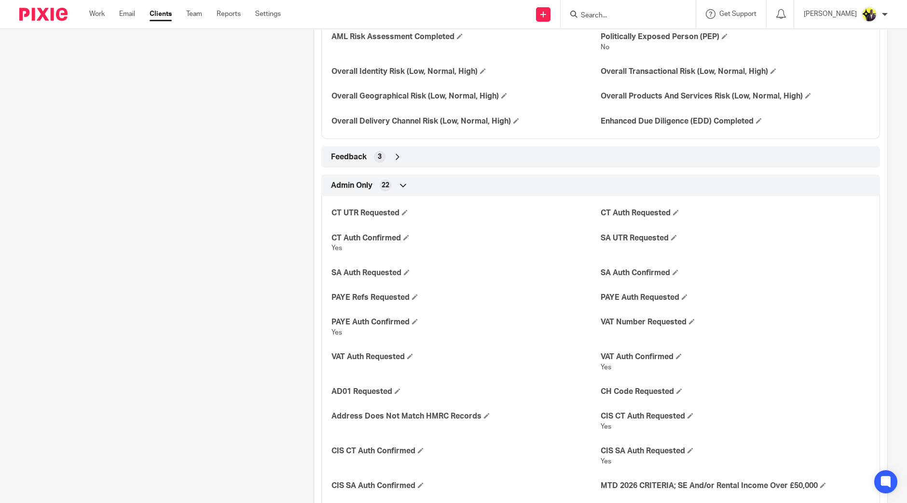
click at [393, 190] on div "Admin Only 22" at bounding box center [601, 185] width 544 height 16
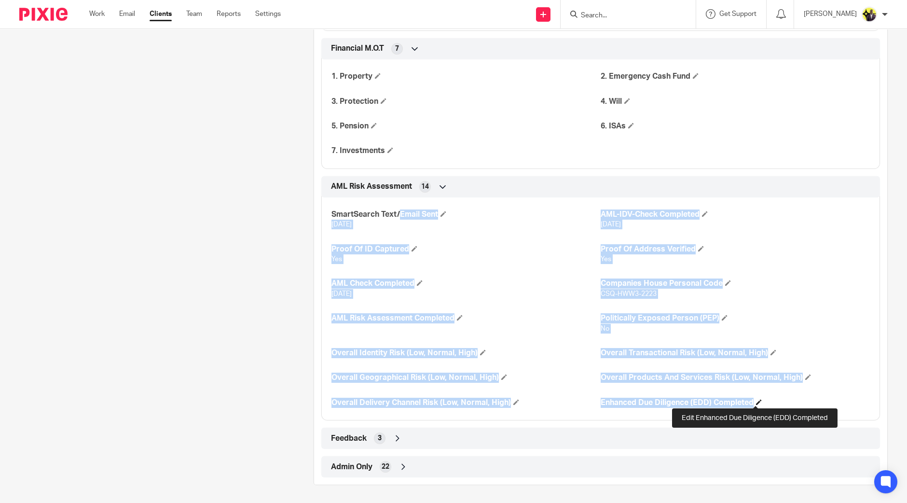
drag, startPoint x: 326, startPoint y: 210, endPoint x: 757, endPoint y: 401, distance: 471.9
click at [757, 401] on div "SmartSearch Text/Email Sent 30 Sep 2025 AML-IDV-Check Completed 03-10-2025 Proo…" at bounding box center [600, 305] width 559 height 231
click at [656, 286] on h4 "Companies House Personal Code" at bounding box center [735, 283] width 269 height 10
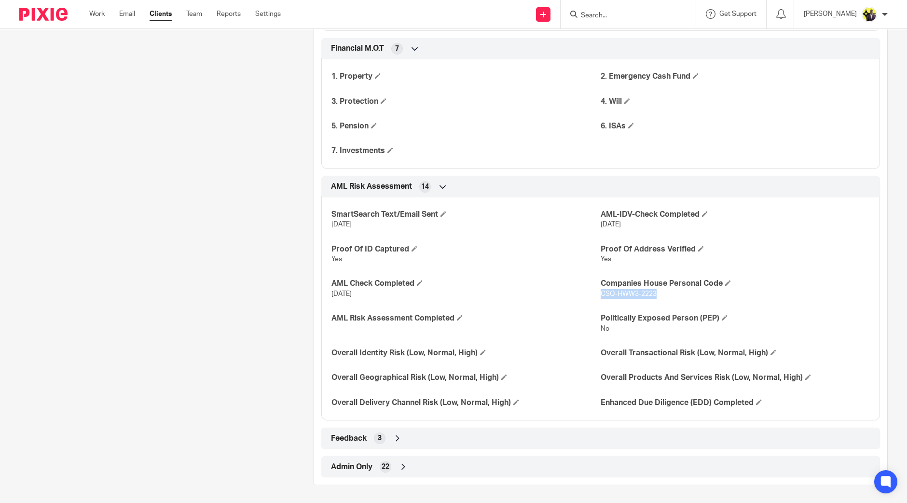
drag, startPoint x: 666, startPoint y: 293, endPoint x: 595, endPoint y: 291, distance: 70.9
click at [601, 291] on p "CSQ-HWW3-2223" at bounding box center [735, 294] width 269 height 10
click at [658, 295] on p "CSQ-HWW3-2223" at bounding box center [735, 294] width 269 height 10
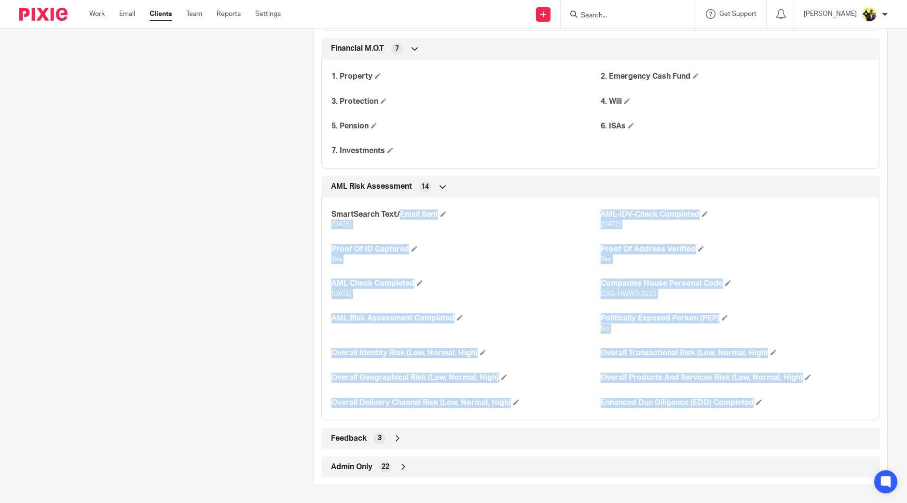
drag, startPoint x: 777, startPoint y: 406, endPoint x: 327, endPoint y: 215, distance: 488.9
click at [327, 215] on div "SmartSearch Text/Email Sent 30 Sep 2025 AML-IDV-Check Completed 03-10-2025 Proo…" at bounding box center [600, 305] width 559 height 231
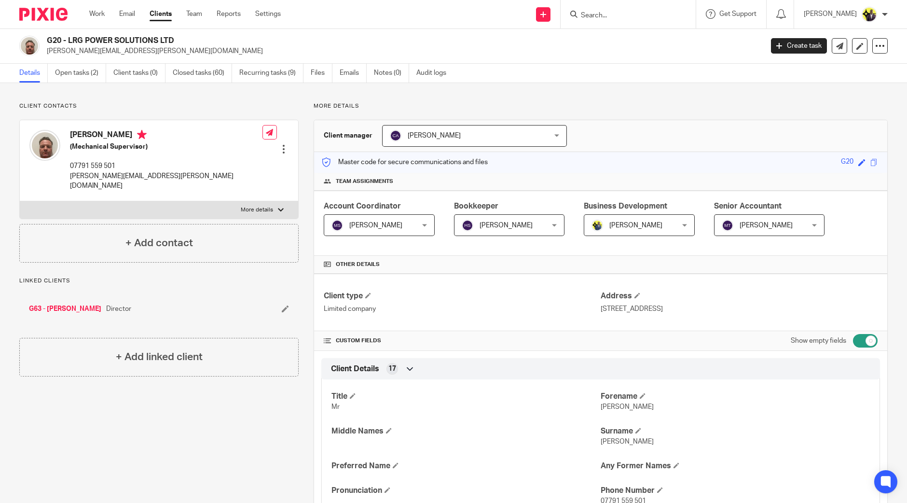
scroll to position [0, 0]
click at [244, 116] on div "Client contacts Leonard Grice (Mechanical Supervisor) 07791 559 501 leonard.gri…" at bounding box center [158, 183] width 279 height 160
click at [625, 6] on div at bounding box center [628, 14] width 135 height 28
click at [627, 19] on input "Search" at bounding box center [623, 16] width 87 height 9
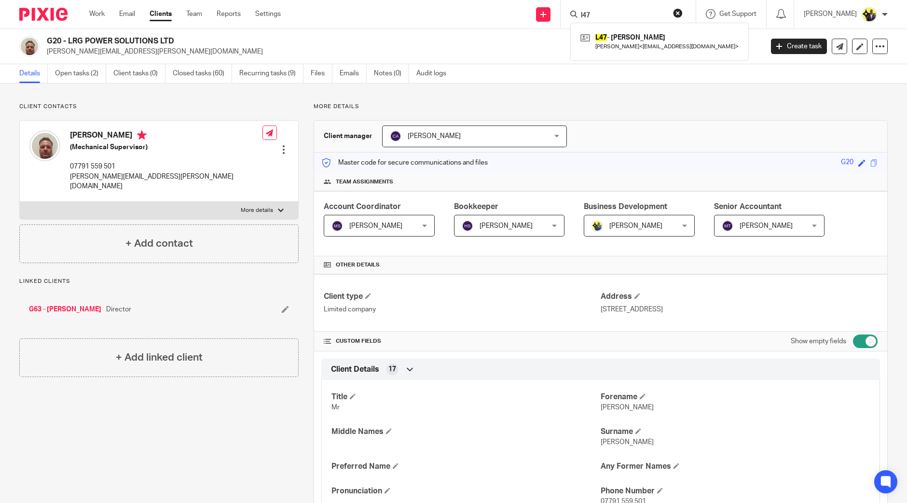
drag, startPoint x: 630, startPoint y: 16, endPoint x: 584, endPoint y: 14, distance: 46.4
click at [584, 14] on div "l47 L47 - JASON LOUVROS Iason Louvros < drlouvros@gmail.com >" at bounding box center [628, 14] width 135 height 28
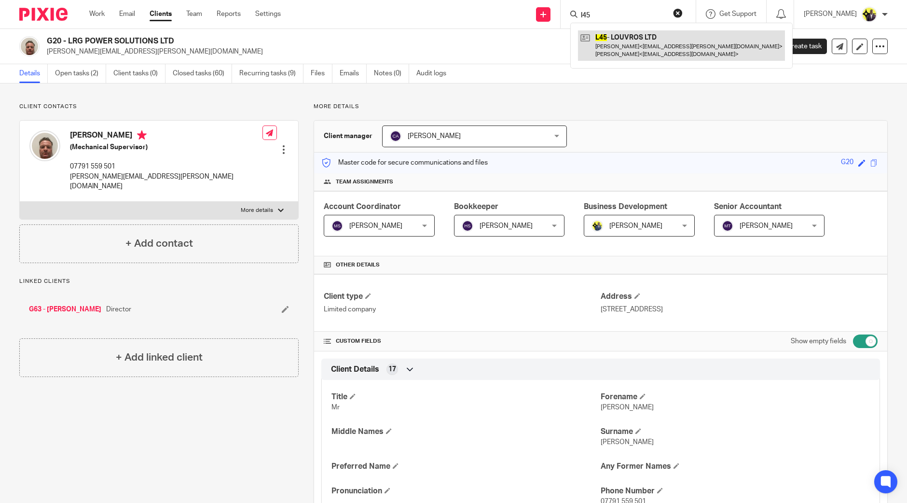
type input "l45"
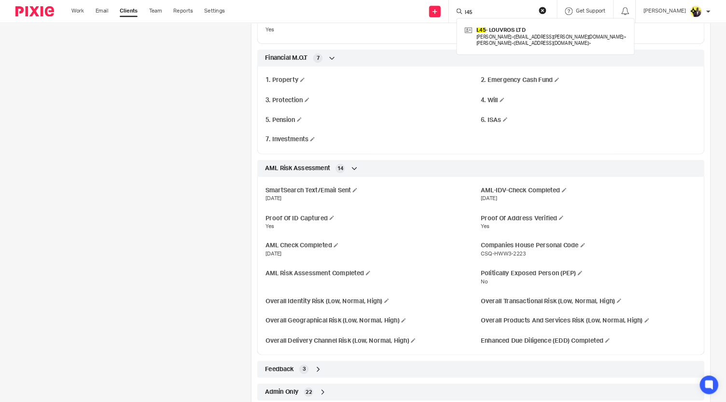
scroll to position [1361, 0]
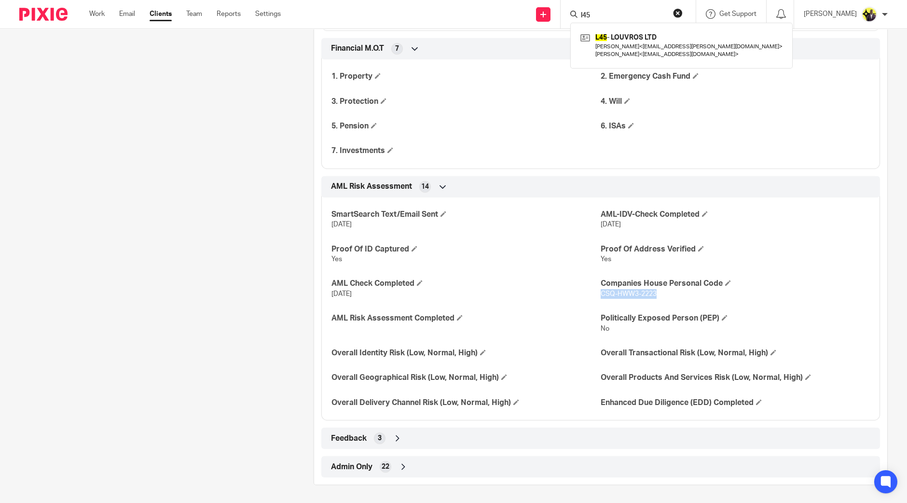
drag, startPoint x: 653, startPoint y: 294, endPoint x: 596, endPoint y: 293, distance: 56.9
click at [601, 293] on p "CSQ-HWW3-2223" at bounding box center [735, 294] width 269 height 10
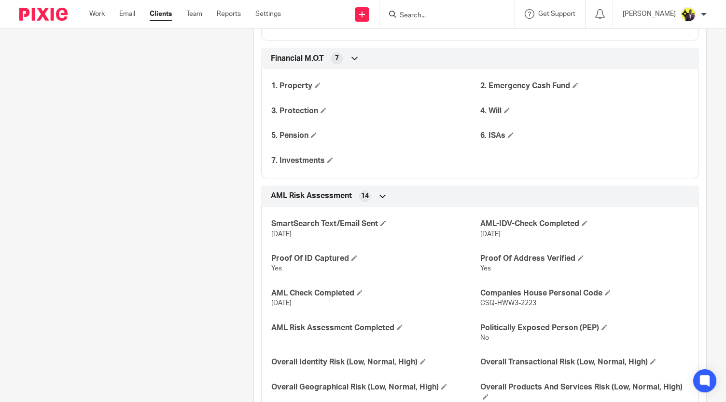
drag, startPoint x: 236, startPoint y: 209, endPoint x: 222, endPoint y: 216, distance: 15.5
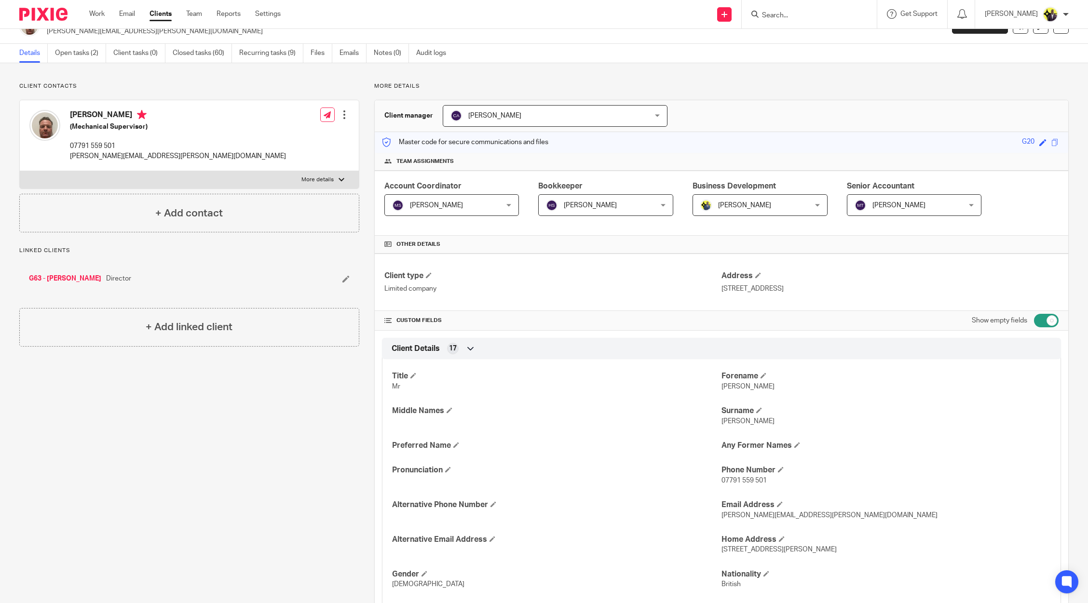
scroll to position [0, 0]
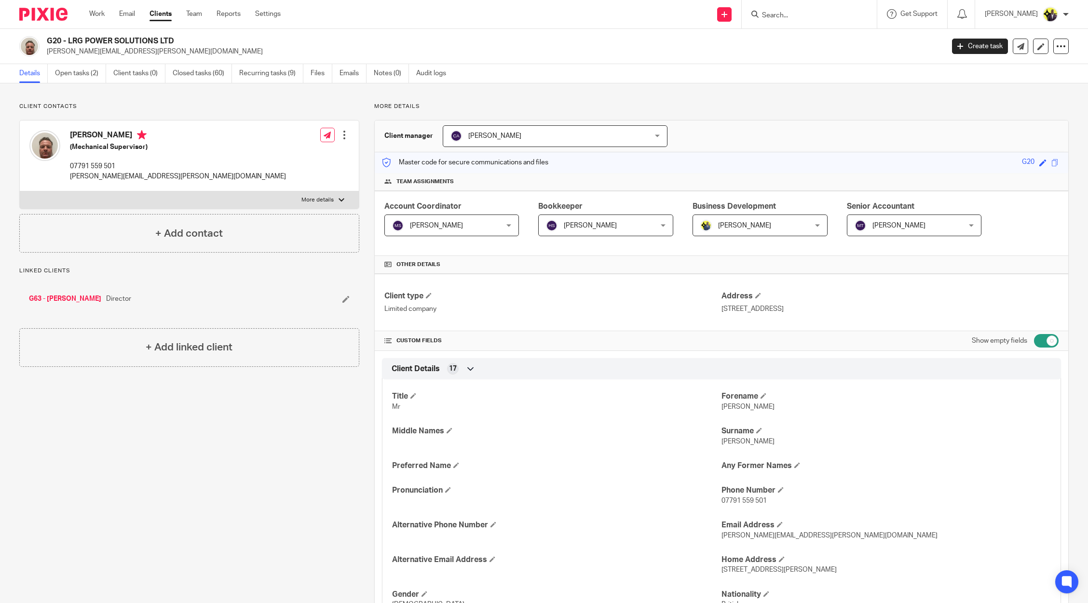
drag, startPoint x: 276, startPoint y: 115, endPoint x: 271, endPoint y: 123, distance: 9.0
click at [276, 121] on div "Client contacts Leonard Grice (Mechanical Supervisor) 07791 559 501 leonard.gri…" at bounding box center [189, 178] width 340 height 150
click at [263, 15] on link "Settings" at bounding box center [268, 14] width 26 height 10
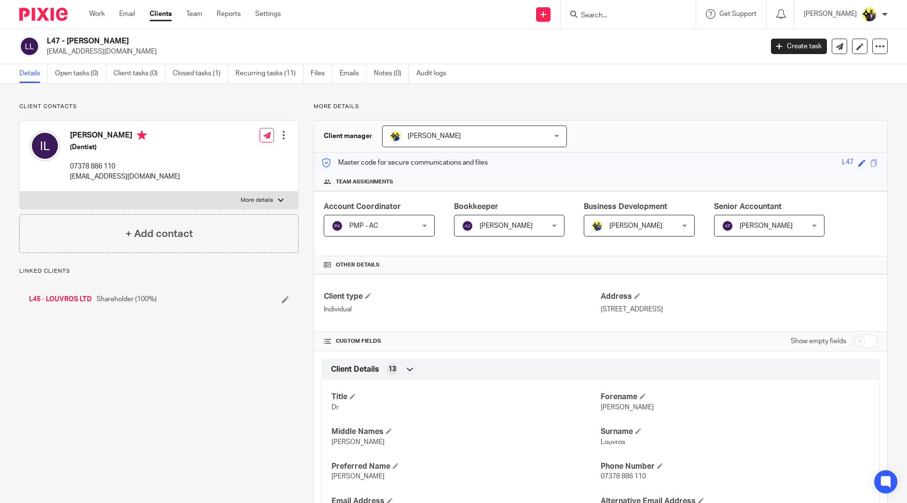
click at [137, 40] on h2 "L47 - [PERSON_NAME]" at bounding box center [331, 41] width 568 height 10
drag, startPoint x: 66, startPoint y: 41, endPoint x: 94, endPoint y: 41, distance: 28.0
click at [94, 41] on h2 "L47 - JASON LOUVROS" at bounding box center [331, 41] width 568 height 10
click at [134, 42] on h2 "L47 - JASON LOUVROS" at bounding box center [331, 41] width 568 height 10
click at [852, 41] on link at bounding box center [859, 46] width 15 height 15
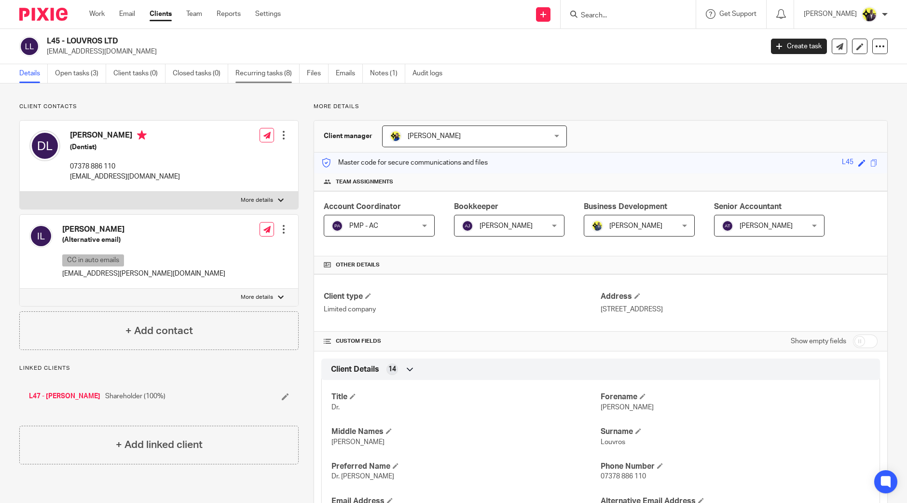
click at [268, 75] on link "Recurring tasks (8)" at bounding box center [267, 73] width 64 height 19
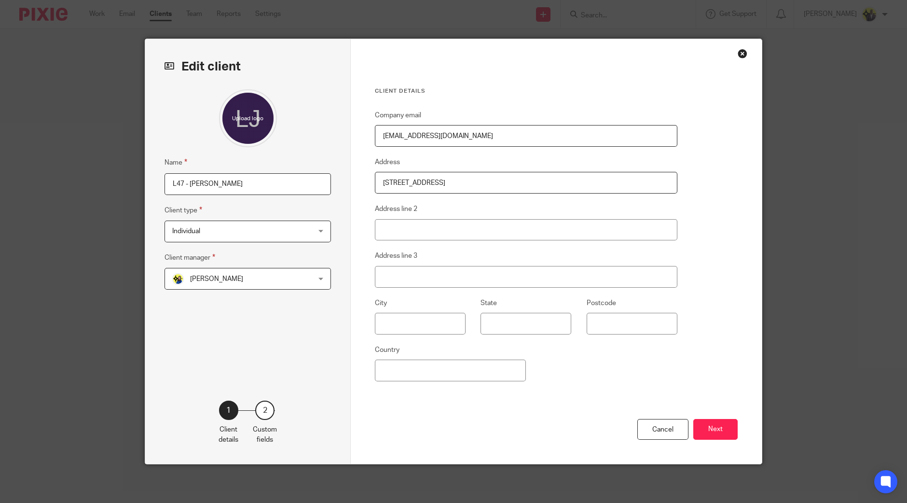
click at [191, 180] on input "L47 - [PERSON_NAME]" at bounding box center [247, 184] width 166 height 22
type input "L47 - IASON LOUVROS"
drag, startPoint x: 712, startPoint y: 420, endPoint x: 695, endPoint y: 407, distance: 21.4
click at [713, 420] on button "Next" at bounding box center [715, 429] width 44 height 21
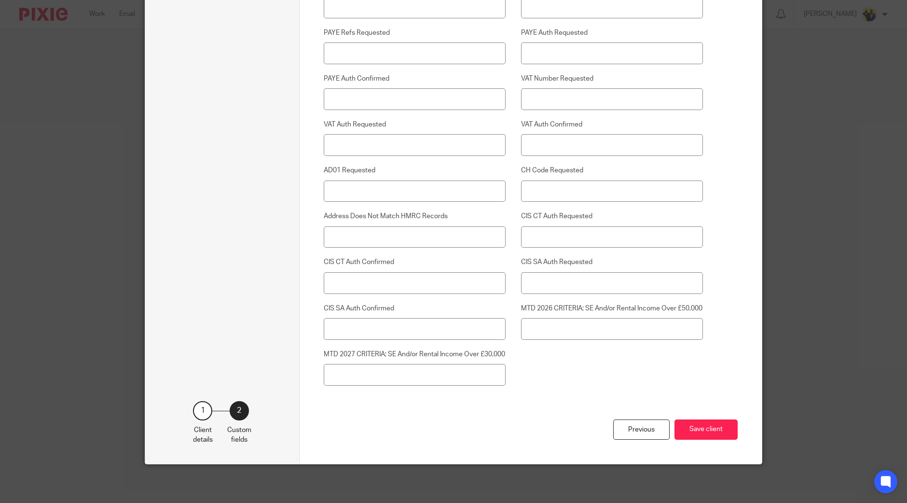
scroll to position [2447, 0]
click at [705, 422] on button "Save client" at bounding box center [705, 429] width 63 height 21
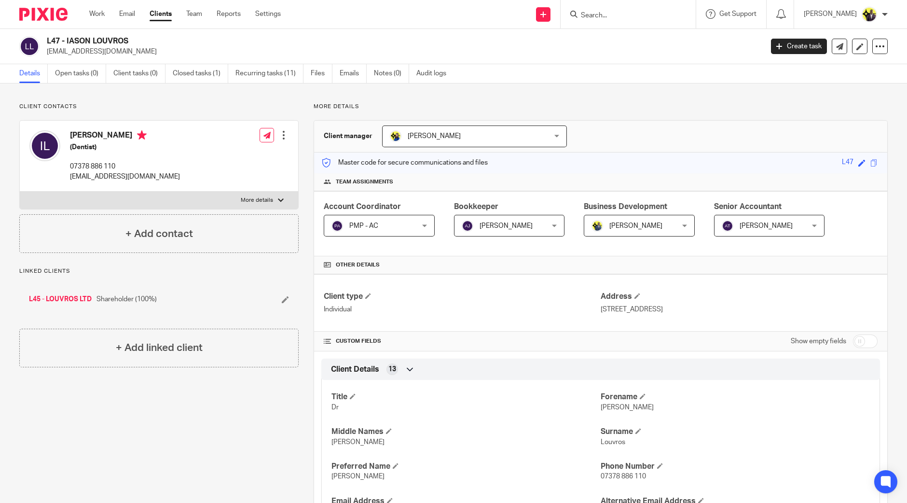
click at [644, 7] on div at bounding box center [628, 14] width 135 height 28
click at [639, 14] on input "Search" at bounding box center [623, 16] width 87 height 9
type input "D22"
click at [661, 45] on link at bounding box center [659, 45] width 163 height 30
click at [286, 75] on link "Recurring tasks (11)" at bounding box center [269, 73] width 68 height 19
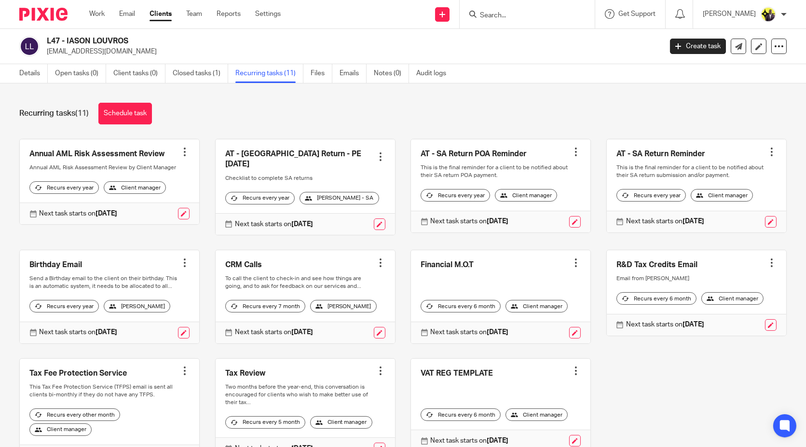
click at [321, 123] on div "Recurring tasks (11) Schedule task" at bounding box center [402, 114] width 767 height 22
click at [350, 106] on div "Recurring tasks (11) Schedule task" at bounding box center [402, 114] width 767 height 22
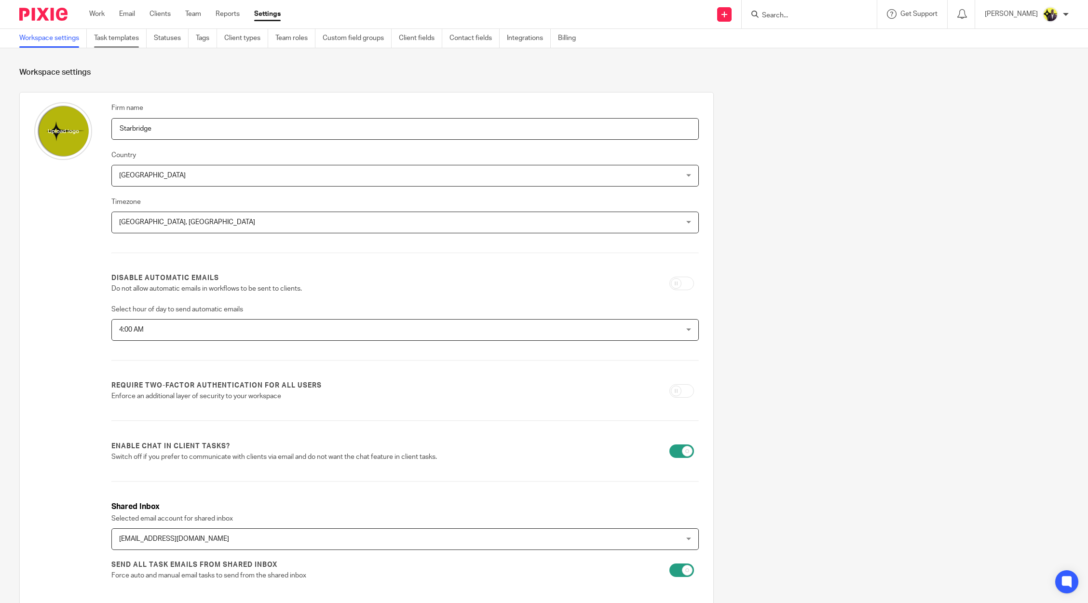
click at [121, 40] on link "Task templates" at bounding box center [120, 38] width 53 height 19
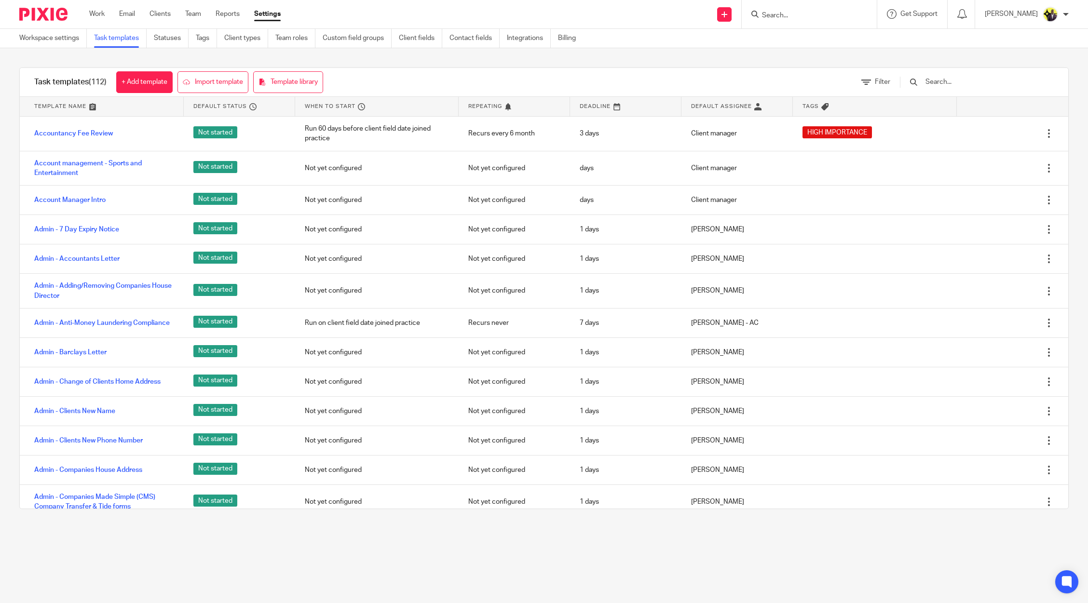
click at [963, 82] on input "text" at bounding box center [981, 82] width 112 height 11
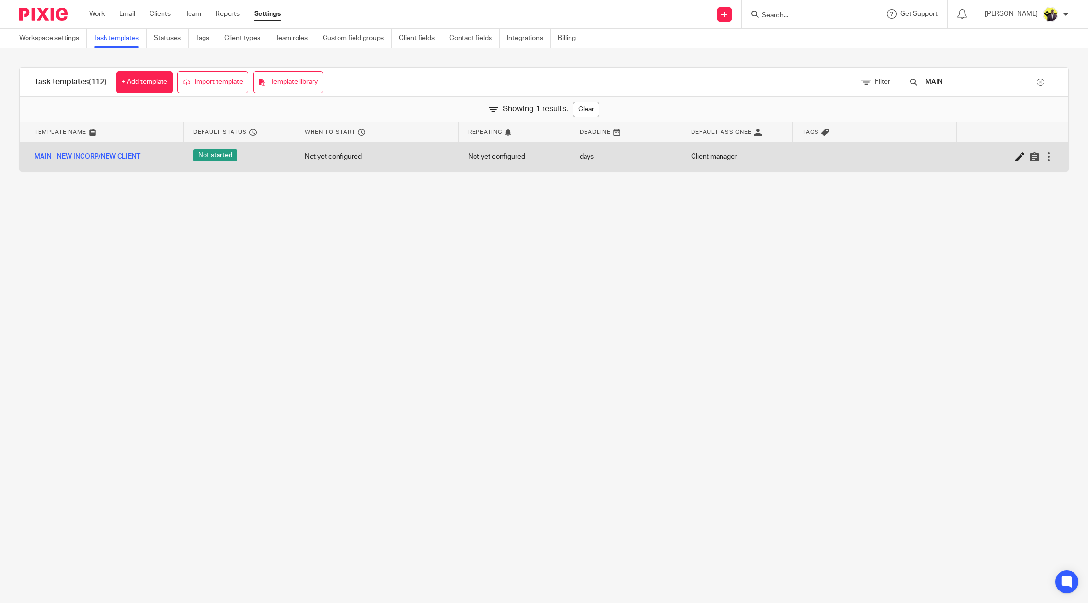
type input "MAIN"
click icon
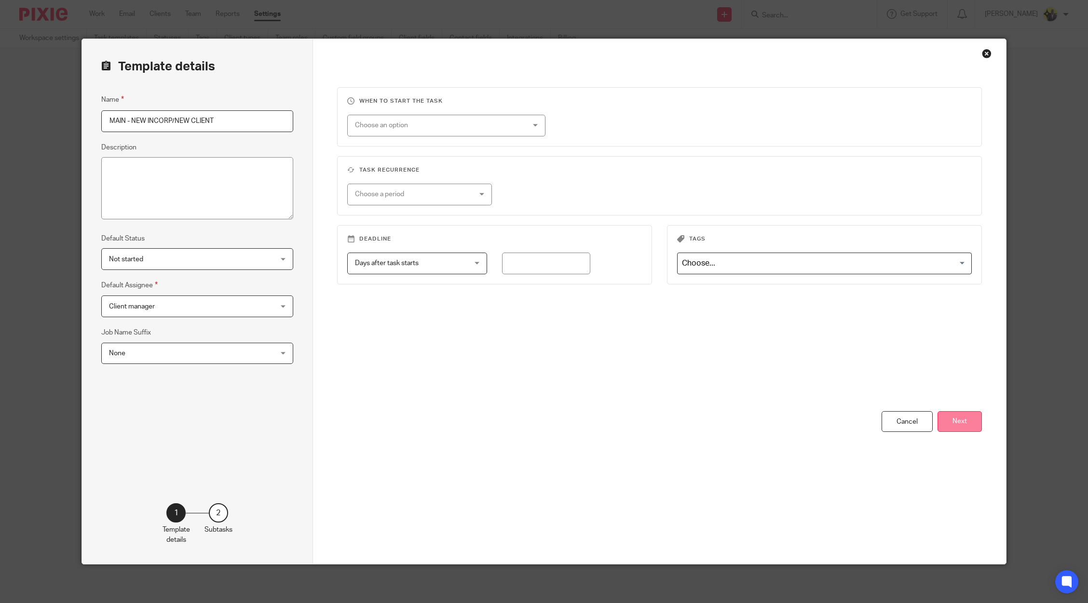
click at [955, 413] on button "Next" at bounding box center [960, 421] width 44 height 21
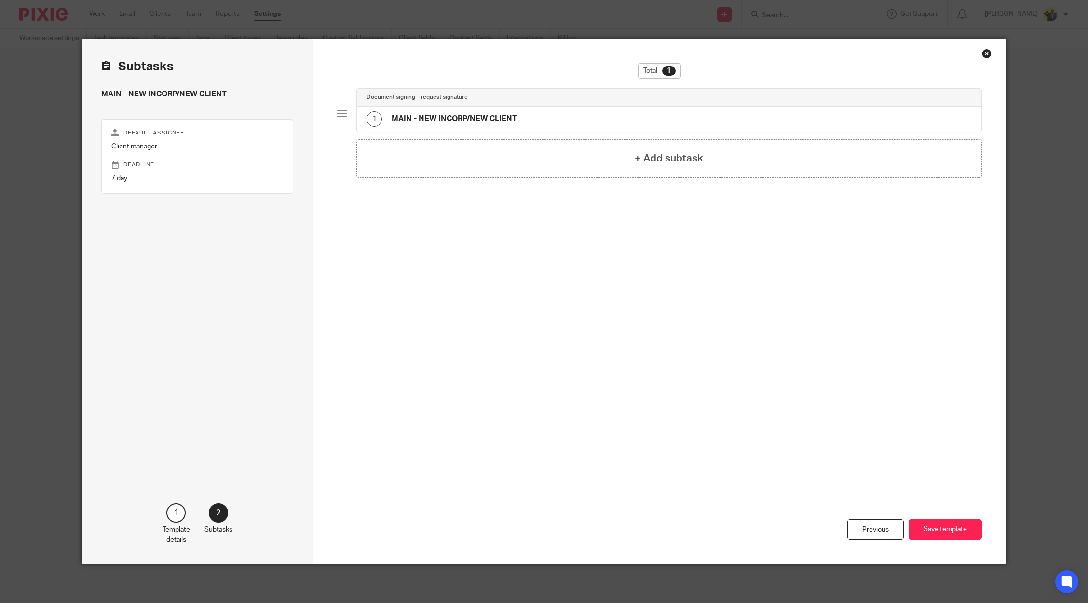
click at [497, 114] on h4 "MAIN - NEW INCORP/NEW CLIENT" at bounding box center [454, 119] width 125 height 10
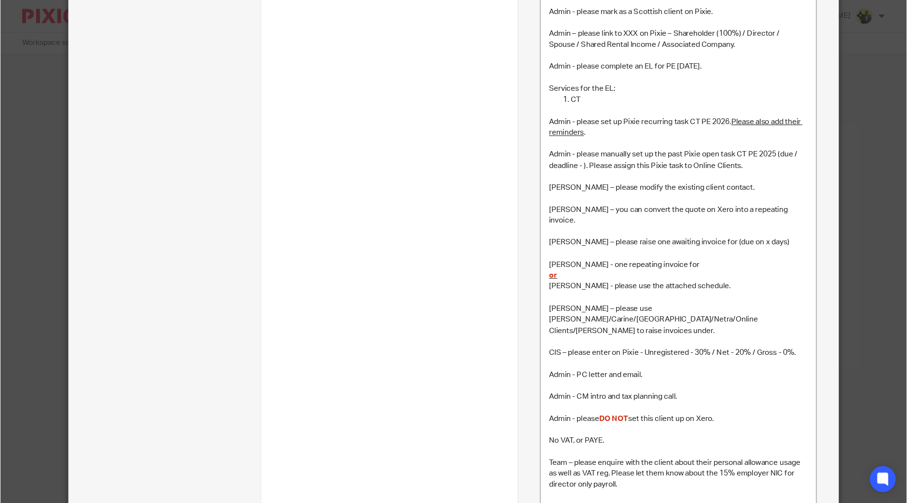
scroll to position [777, 0]
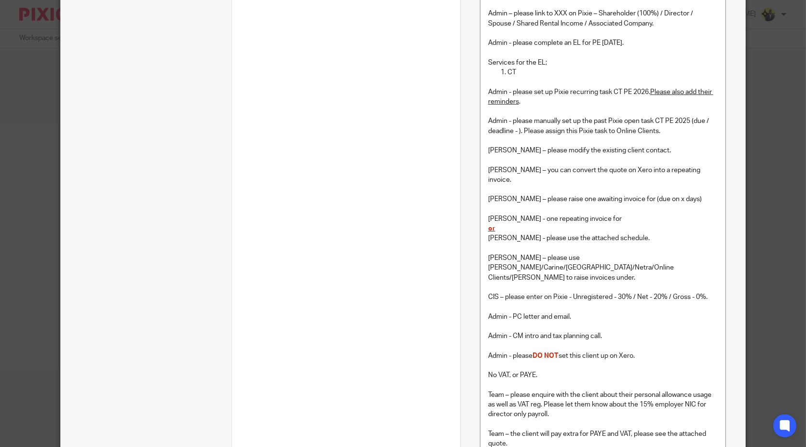
drag, startPoint x: 642, startPoint y: 298, endPoint x: 673, endPoint y: 297, distance: 31.4
click at [642, 351] on p "Admin - please DO NOT set this client up on Xero." at bounding box center [603, 356] width 230 height 10
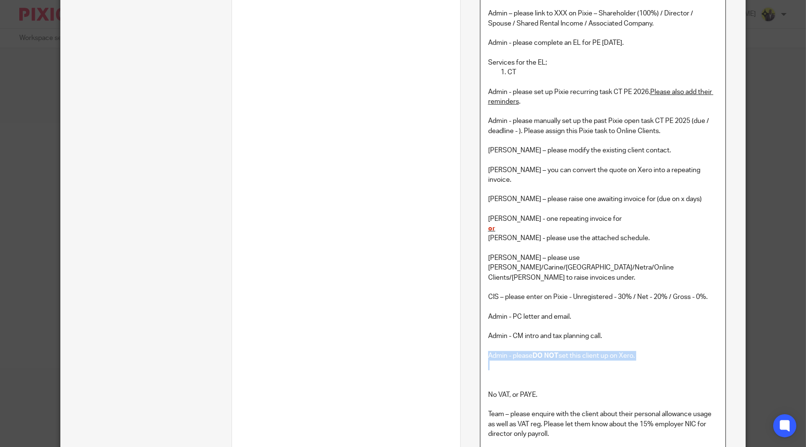
copy p "Admin - please DO NOT set this client up on Xero."
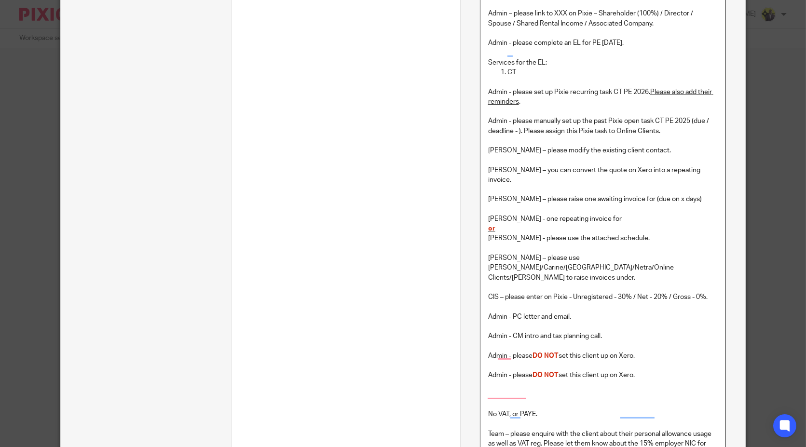
paste div "To enrich screen reader interactions, please activate Accessibility in Grammarl…"
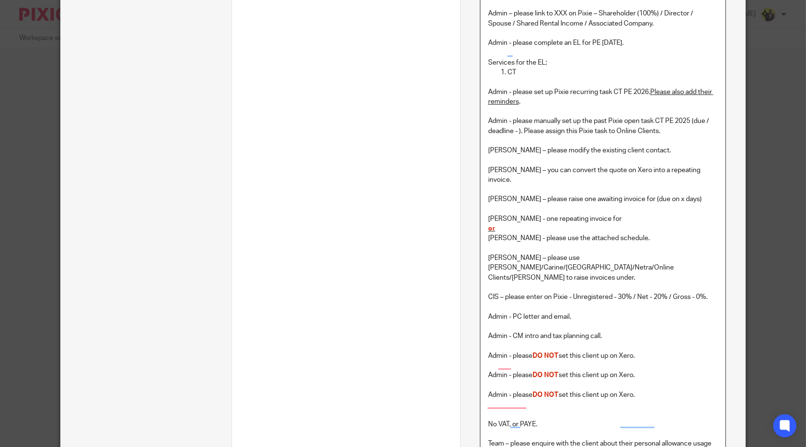
drag, startPoint x: 639, startPoint y: 314, endPoint x: 654, endPoint y: 310, distance: 15.1
click at [639, 370] on p "Admin - please DO NOT set this client up on Xero." at bounding box center [603, 375] width 230 height 10
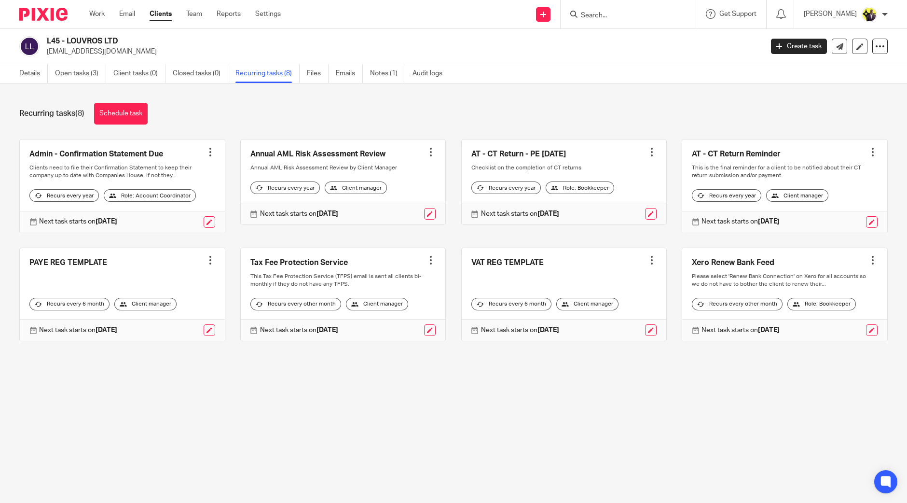
click at [619, 15] on input "Search" at bounding box center [623, 16] width 87 height 9
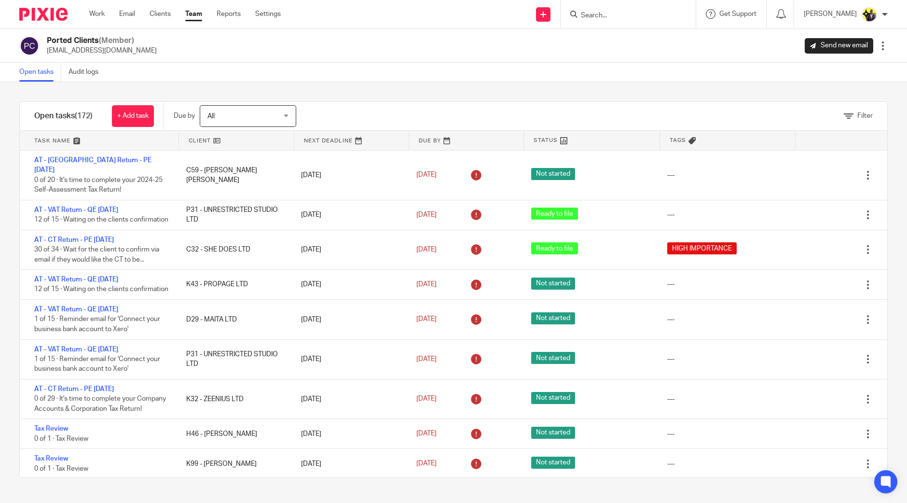
click at [644, 14] on input "Search" at bounding box center [623, 16] width 87 height 9
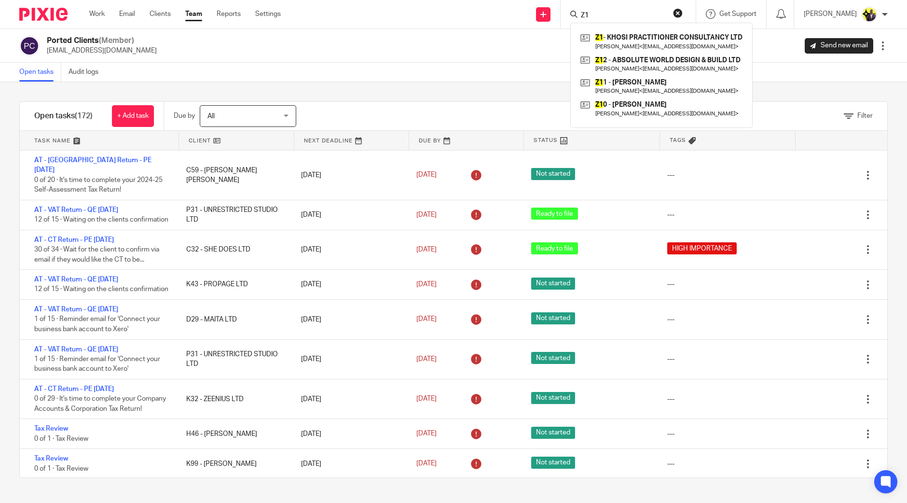
type input "Z"
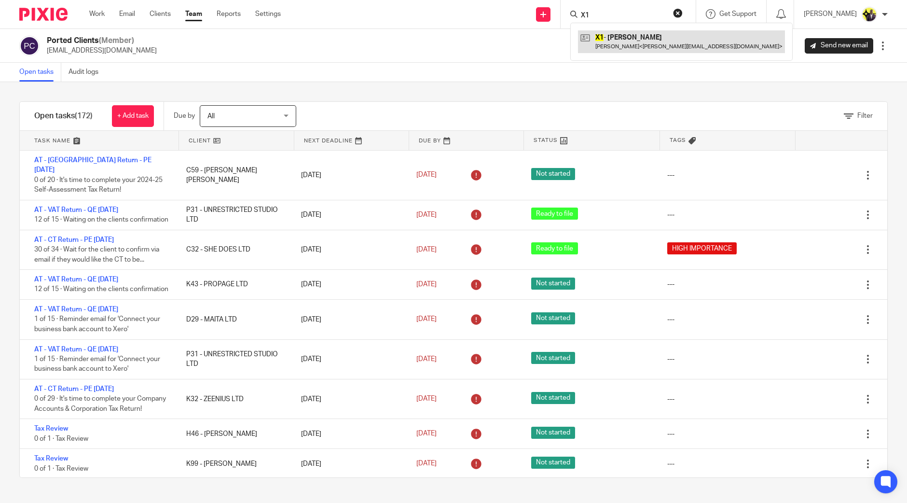
type input "X1"
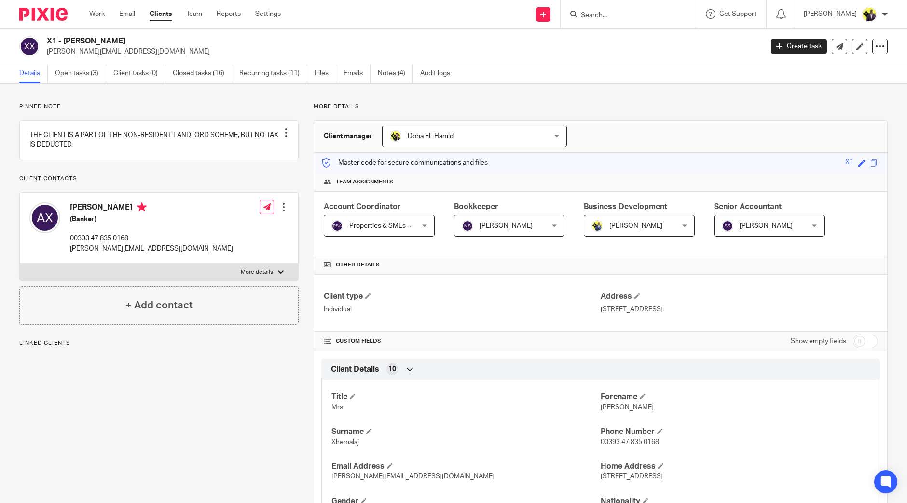
drag, startPoint x: 82, startPoint y: 40, endPoint x: 126, endPoint y: 47, distance: 44.9
click at [130, 43] on h2 "X1 - [PERSON_NAME]" at bounding box center [331, 41] width 568 height 10
drag, startPoint x: 80, startPoint y: 41, endPoint x: 72, endPoint y: 40, distance: 7.3
click at [72, 40] on h2 "X1 - [PERSON_NAME]" at bounding box center [331, 41] width 568 height 10
click at [861, 338] on input "checkbox" at bounding box center [865, 341] width 25 height 14
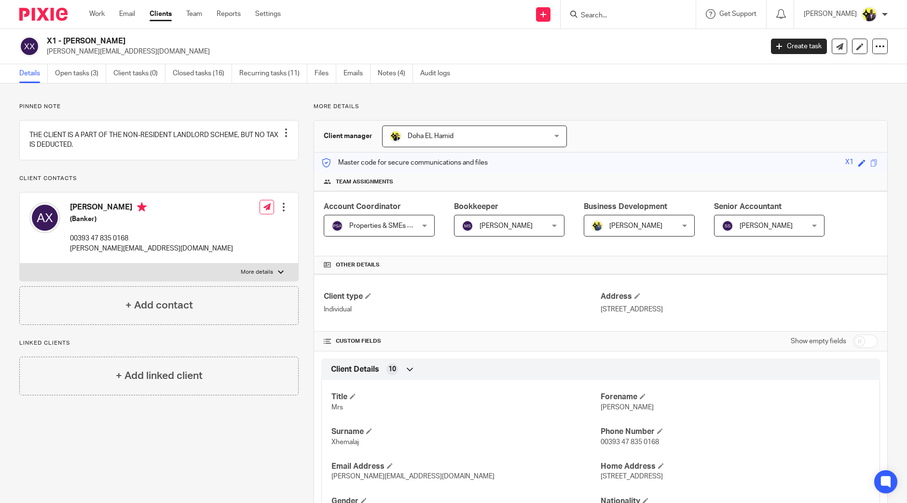
checkbox input "true"
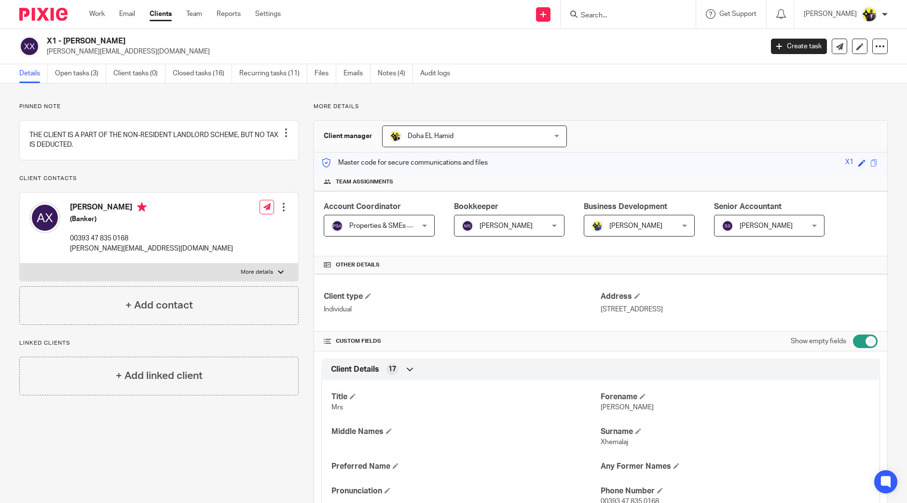
drag, startPoint x: 92, startPoint y: 37, endPoint x: 104, endPoint y: 37, distance: 11.6
click at [93, 37] on h2 "X1 - [PERSON_NAME]" at bounding box center [331, 41] width 568 height 10
drag, startPoint x: 132, startPoint y: 41, endPoint x: 65, endPoint y: 39, distance: 66.6
click at [65, 39] on h2 "X1 - [PERSON_NAME]" at bounding box center [331, 41] width 568 height 10
copy h2 "ANA XHEMALAJ"
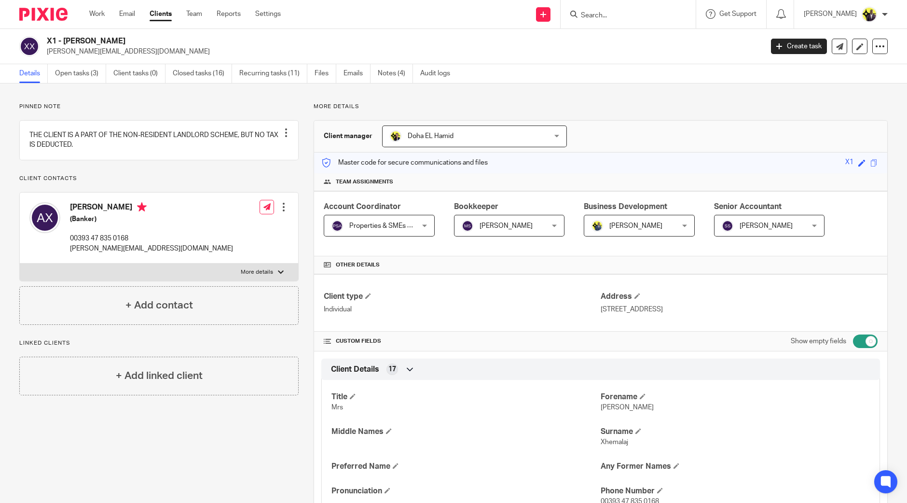
click at [31, 45] on img at bounding box center [29, 46] width 20 height 20
click at [856, 47] on icon at bounding box center [859, 46] width 7 height 7
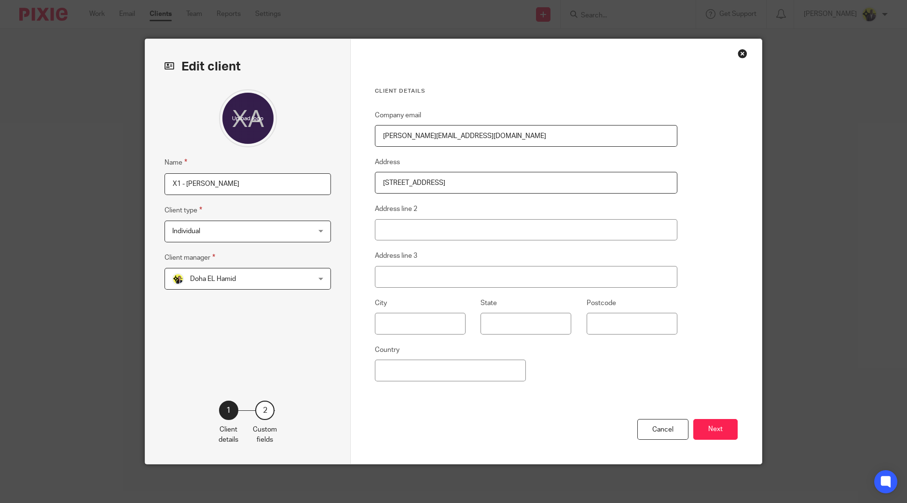
click at [242, 115] on input "file" at bounding box center [248, 118] width 58 height 58
type input "C:\fakepath\1673719710563.jpg"
click at [724, 424] on button "Next" at bounding box center [715, 429] width 44 height 21
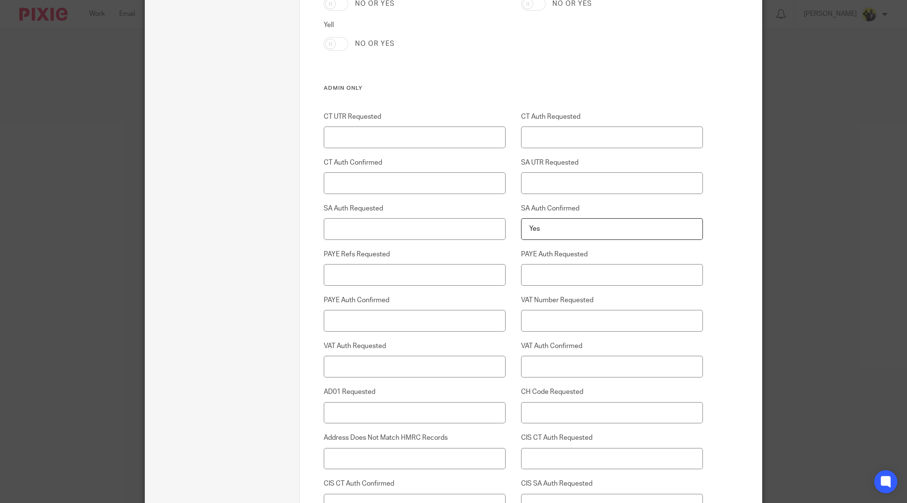
scroll to position [2447, 0]
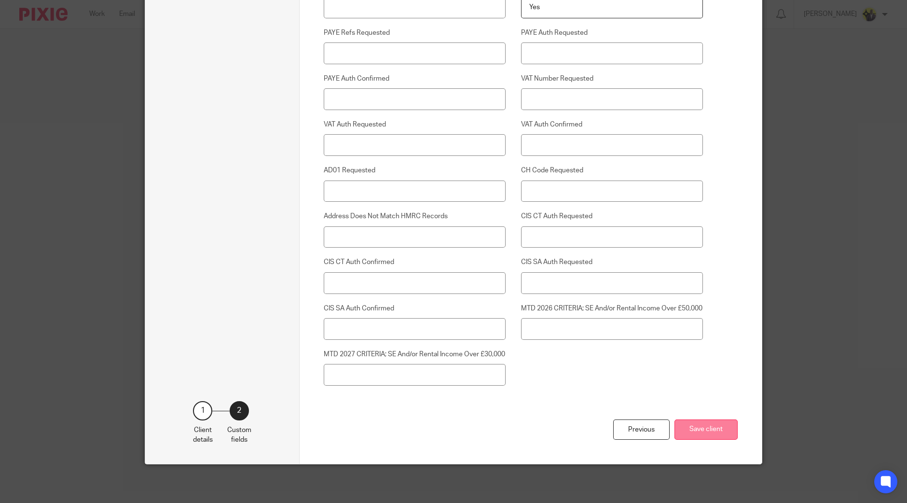
click at [695, 425] on button "Save client" at bounding box center [705, 429] width 63 height 21
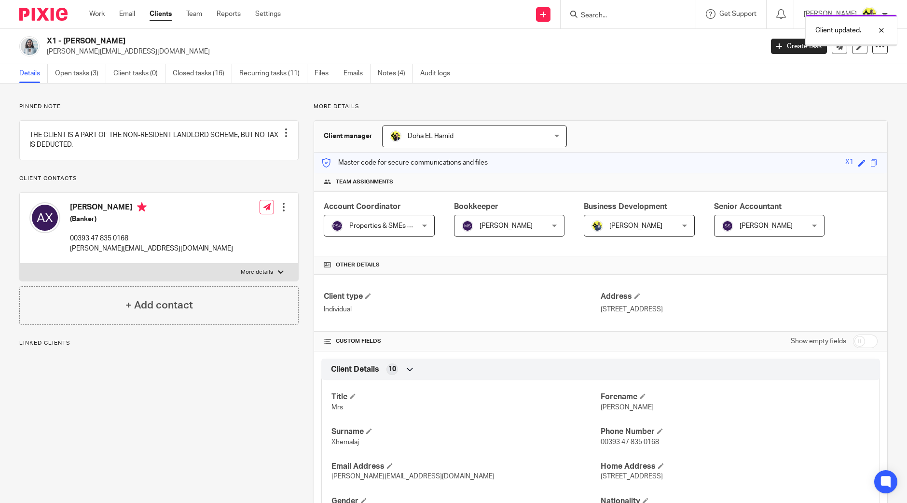
click at [43, 230] on img at bounding box center [44, 217] width 31 height 31
click at [284, 212] on div at bounding box center [284, 207] width 10 height 10
click at [221, 237] on link "Edit contact" at bounding box center [238, 238] width 92 height 14
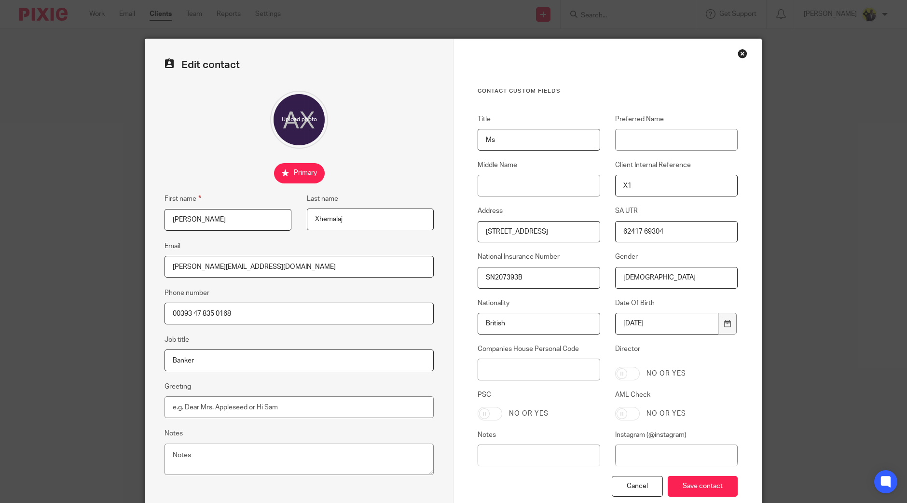
click at [300, 116] on input "file" at bounding box center [299, 120] width 58 height 58
type input "C:\fakepath\1673719710563.jpg"
click at [703, 487] on input "Save contact" at bounding box center [703, 486] width 70 height 21
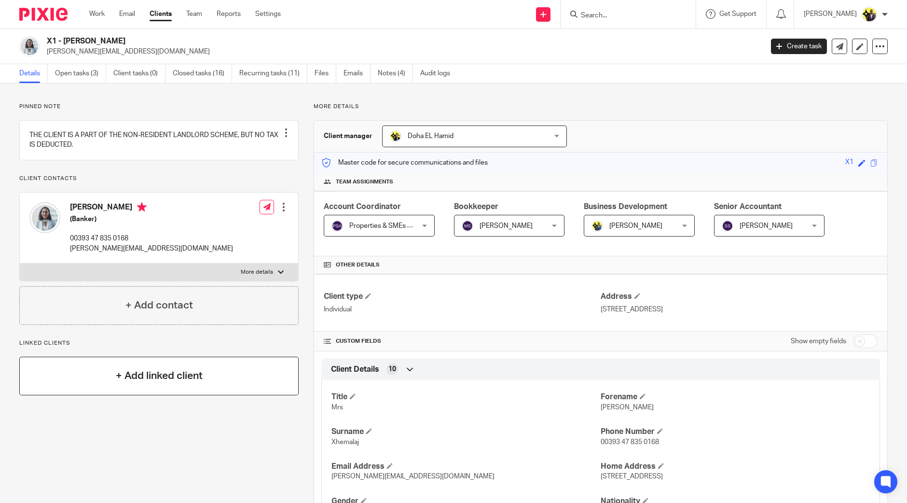
click div "+ Add linked client"
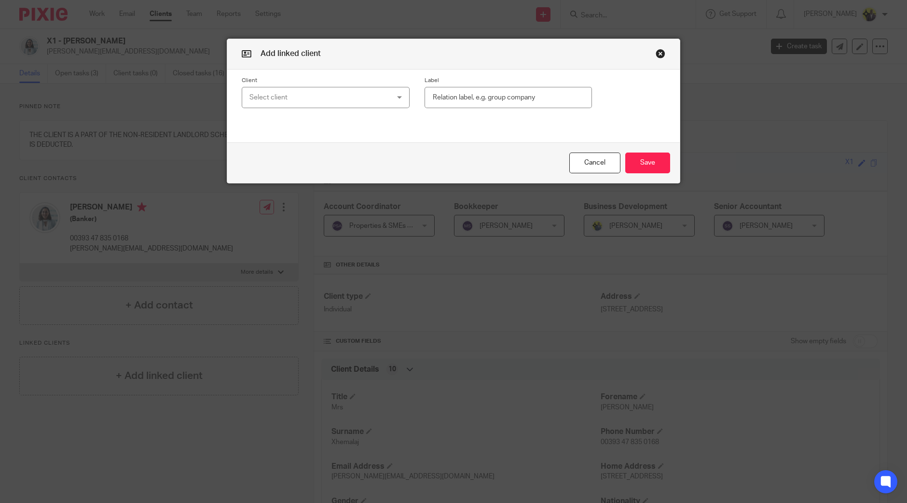
click div "Select client"
type input "PAO"
click span "Z6 - FRANCOPAOLO [PERSON_NAME]"
click input "text"
type input "s"
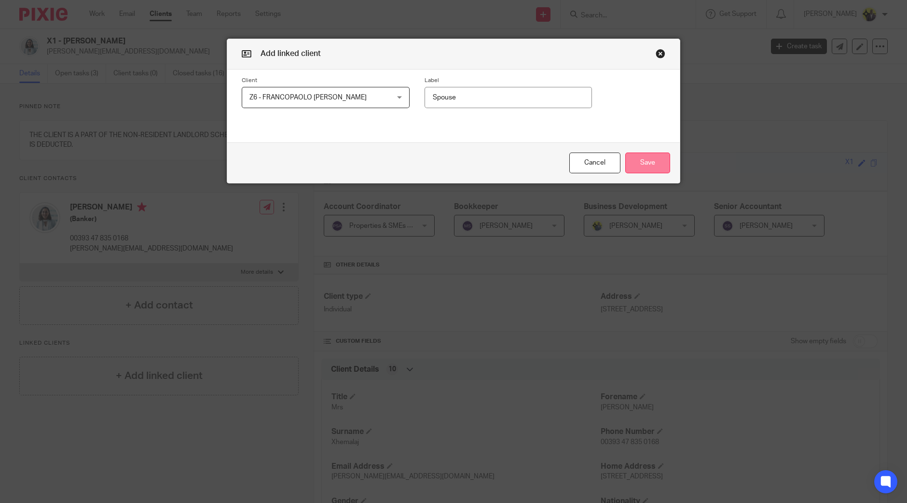
type input "Spouse"
click button "Save"
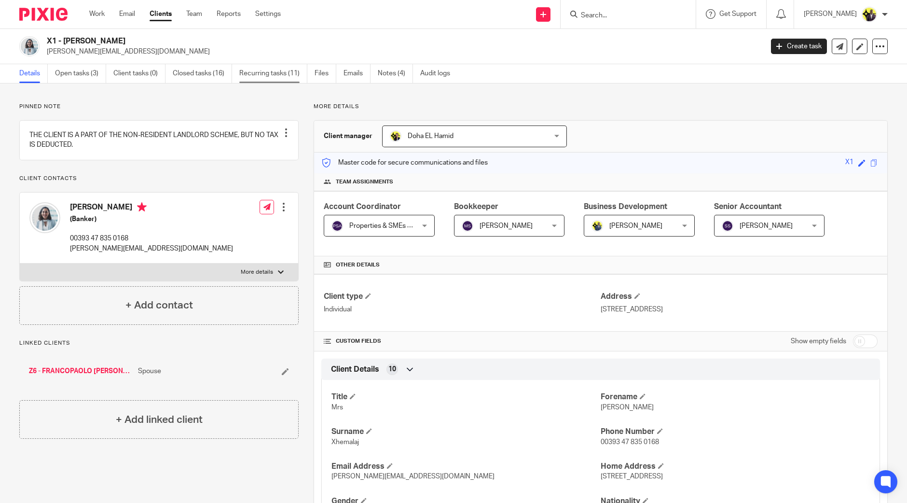
click link "Recurring tasks (11)"
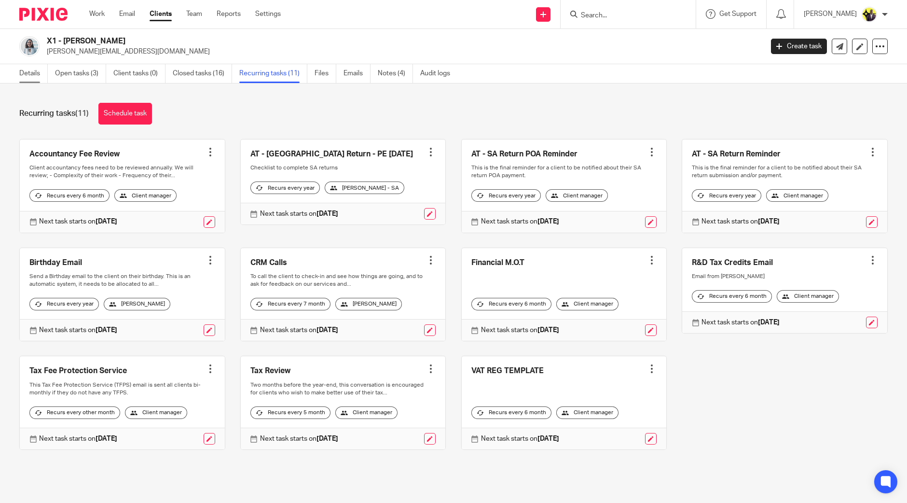
click at [36, 76] on link "Details" at bounding box center [33, 73] width 28 height 19
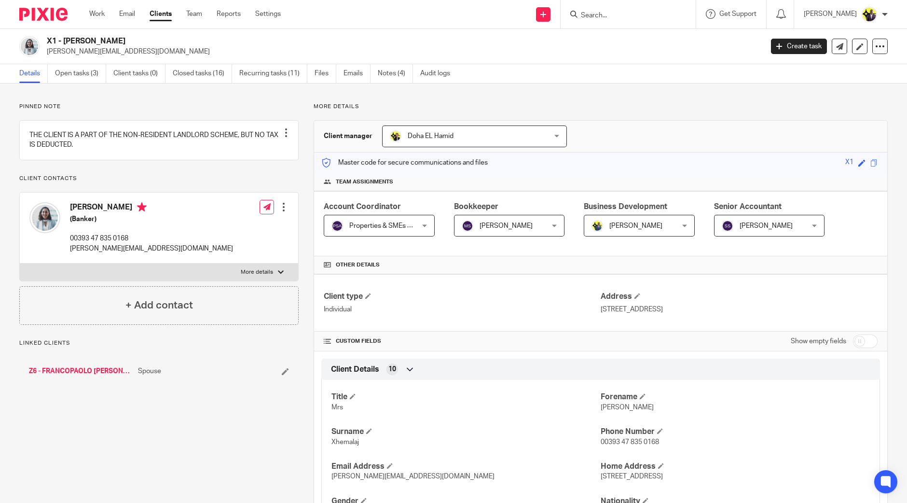
click at [860, 341] on input "checkbox" at bounding box center [865, 341] width 25 height 14
checkbox input "true"
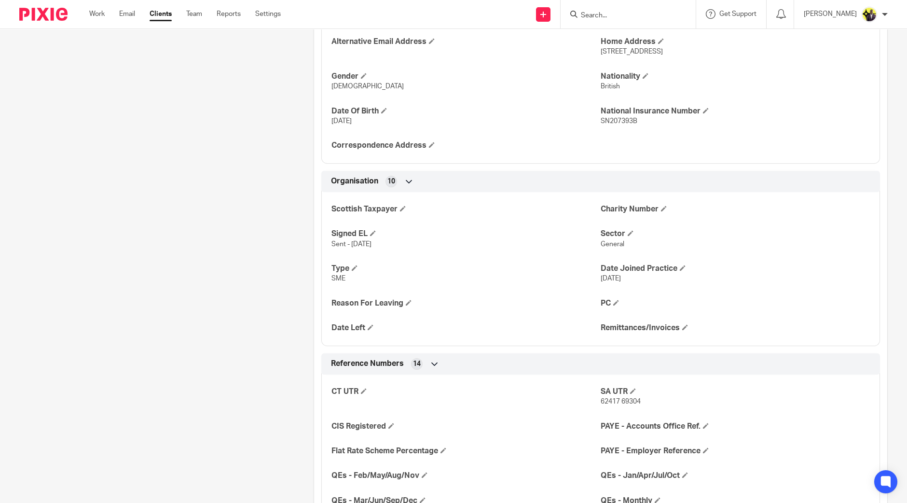
scroll to position [543, 0]
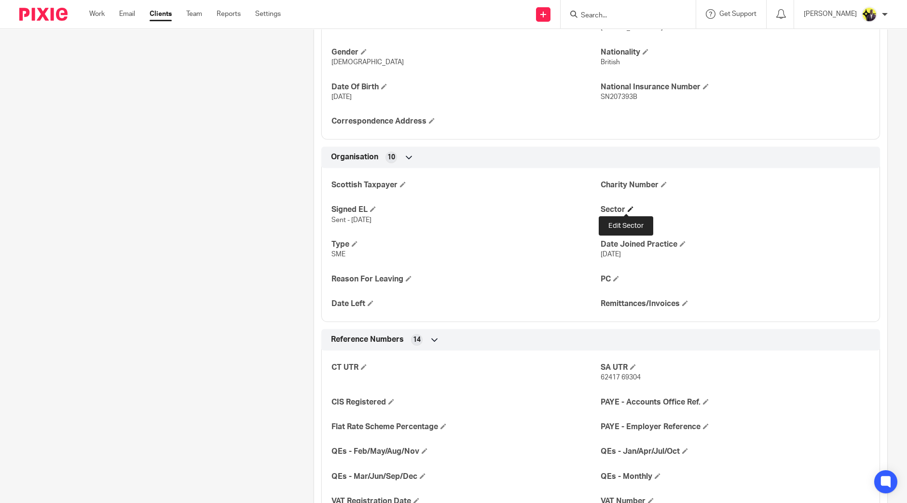
click at [629, 209] on span at bounding box center [631, 209] width 6 height 6
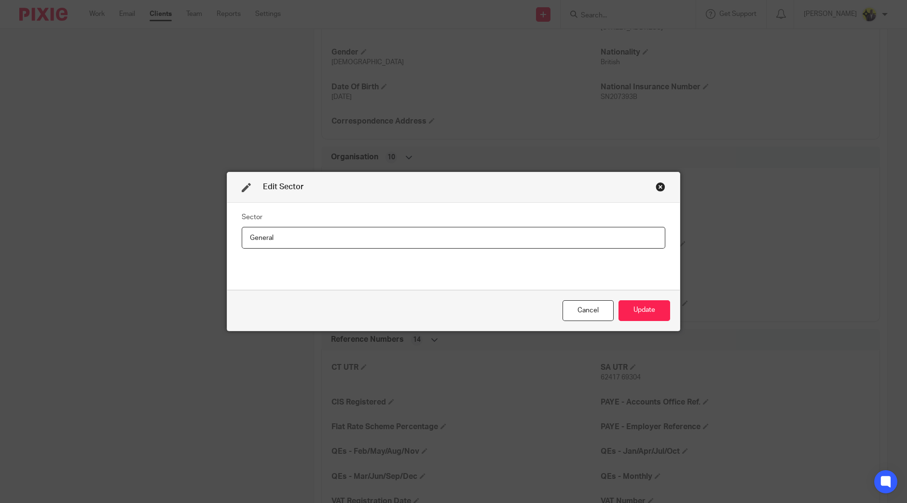
drag, startPoint x: 259, startPoint y: 240, endPoint x: 171, endPoint y: 222, distance: 89.1
click at [183, 225] on div "Edit Sector Sector General Cancel Update" at bounding box center [453, 251] width 907 height 503
type input "Banking"
click at [643, 308] on button "Update" at bounding box center [644, 310] width 52 height 21
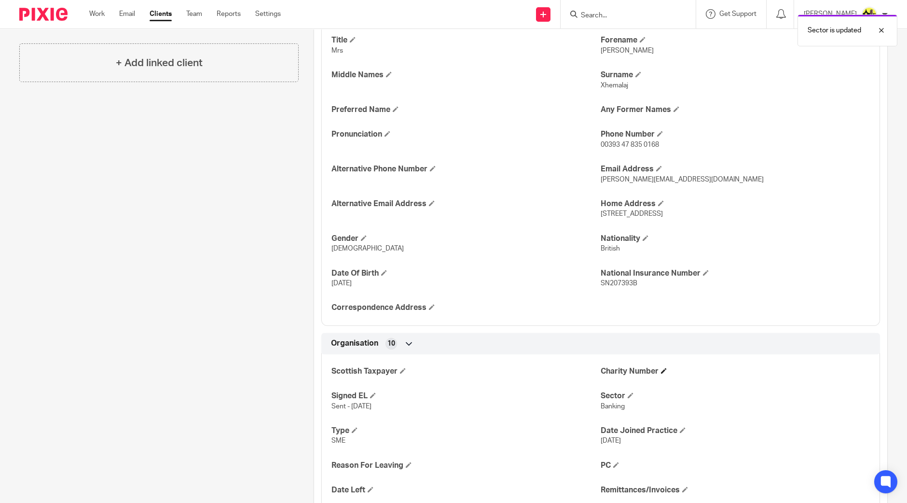
scroll to position [482, 0]
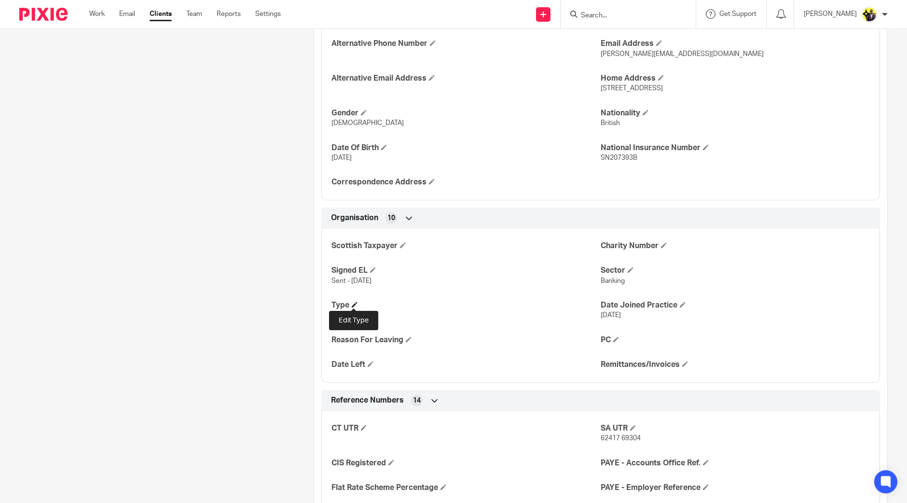
click at [352, 304] on span at bounding box center [355, 304] width 6 height 6
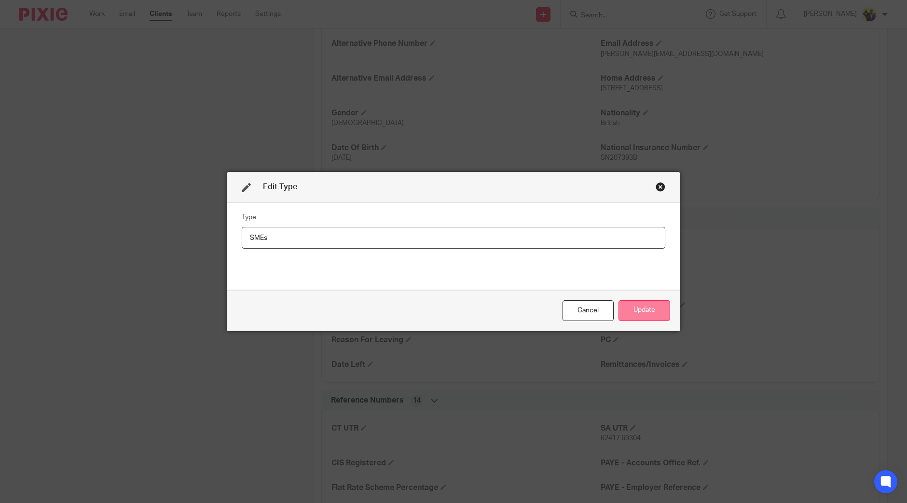
type input "SMEs"
click at [654, 305] on button "Update" at bounding box center [644, 310] width 52 height 21
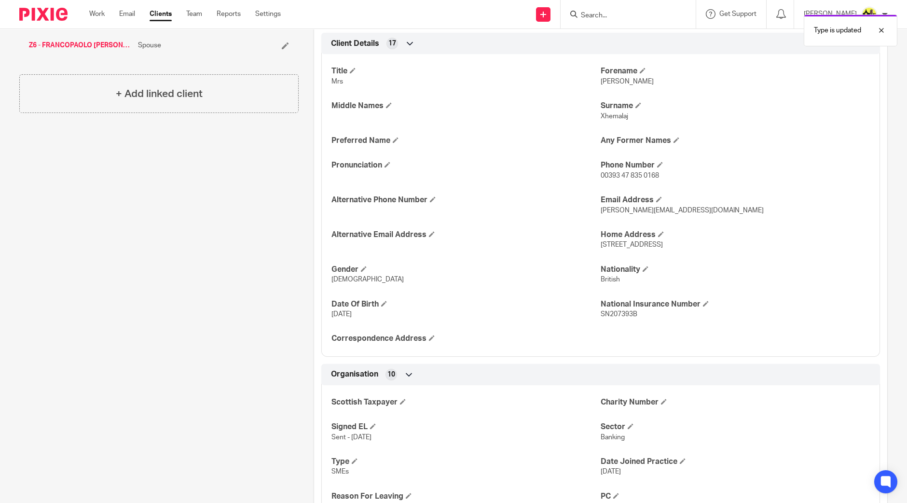
scroll to position [181, 0]
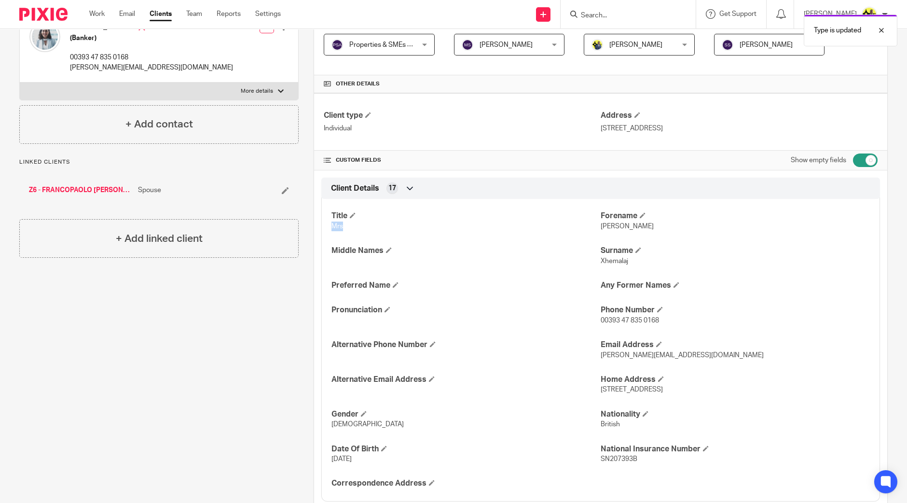
drag, startPoint x: 345, startPoint y: 228, endPoint x: 328, endPoint y: 225, distance: 17.1
click at [331, 225] on p "Mrs" at bounding box center [465, 226] width 269 height 10
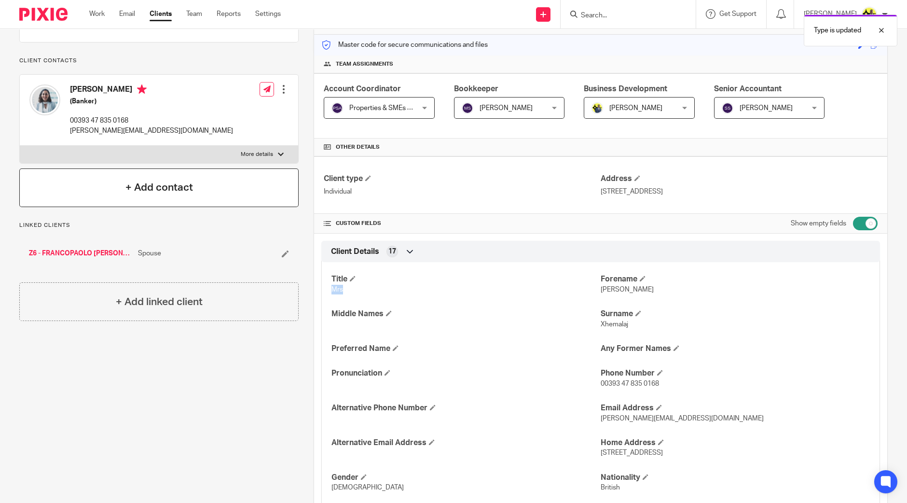
scroll to position [60, 0]
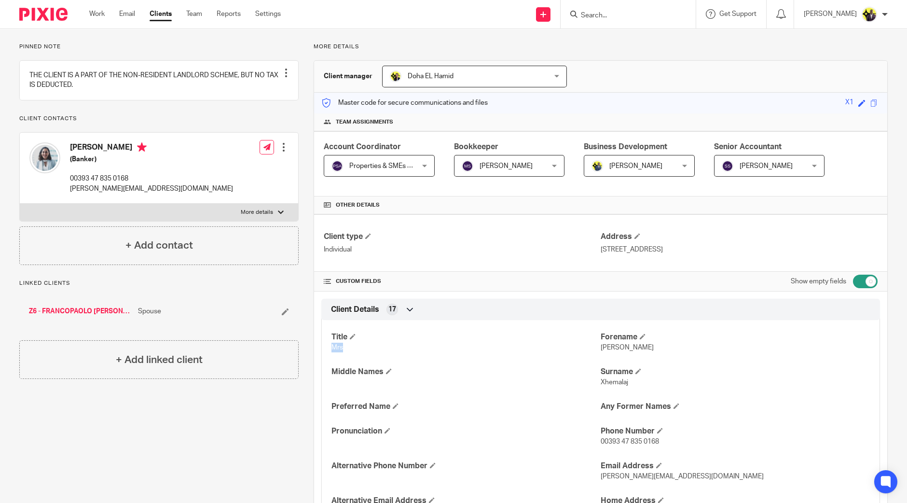
click at [350, 348] on p "Mrs" at bounding box center [465, 348] width 269 height 10
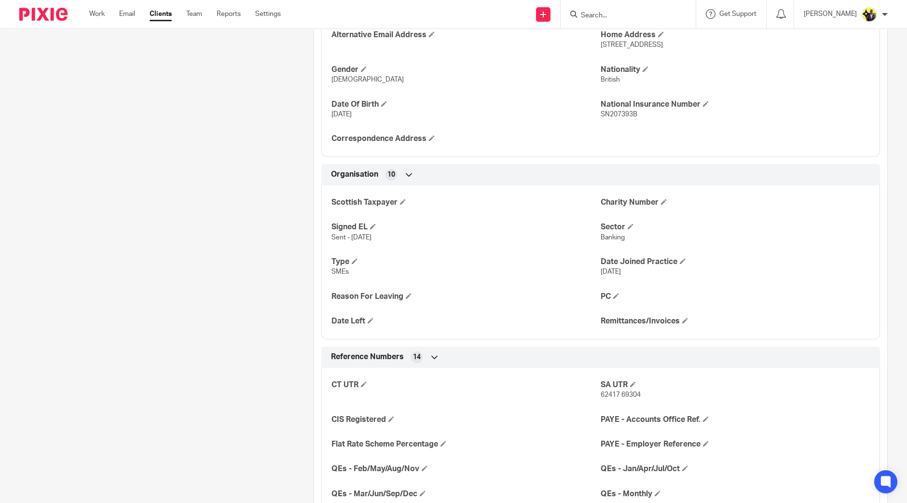
scroll to position [543, 0]
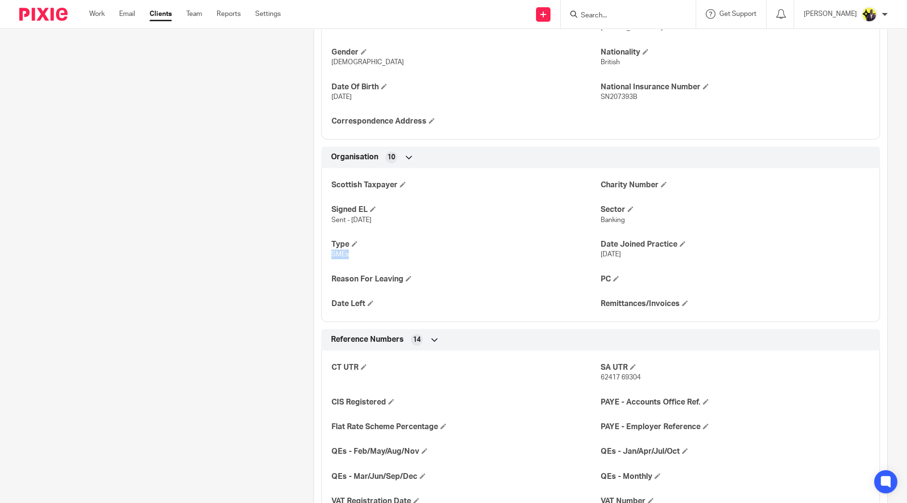
drag, startPoint x: 348, startPoint y: 255, endPoint x: 321, endPoint y: 259, distance: 27.3
click at [321, 259] on div "Scottish Taxpayer Charity Number Signed EL Sent - [DATE] Sector Banking Type SM…" at bounding box center [600, 241] width 559 height 161
click at [347, 254] on p "SMEs" at bounding box center [465, 254] width 269 height 10
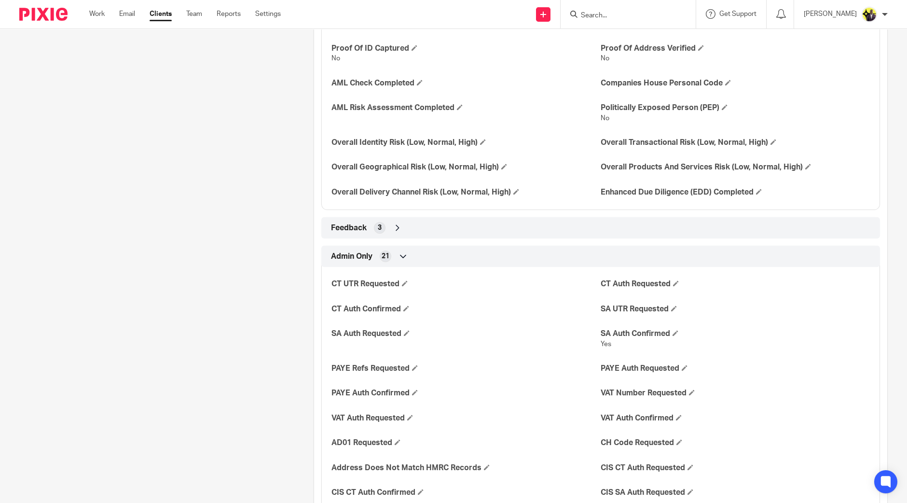
scroll to position [1447, 0]
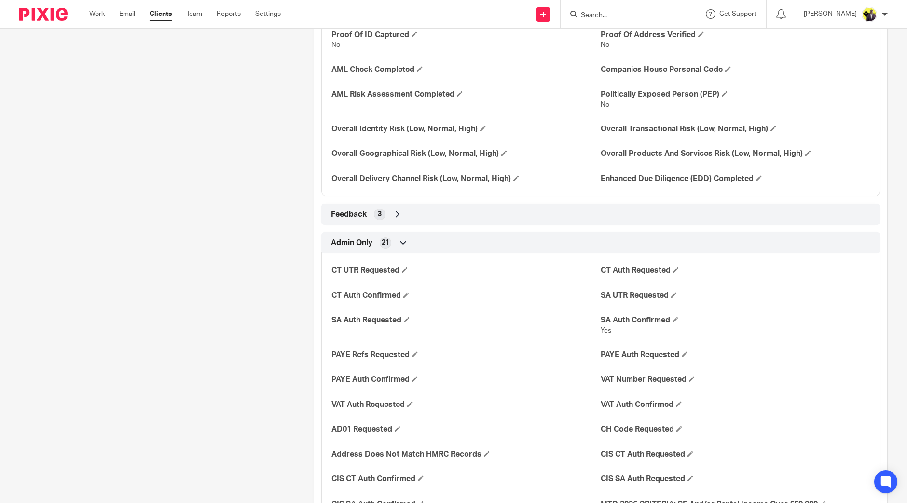
click at [399, 213] on icon at bounding box center [398, 214] width 10 height 10
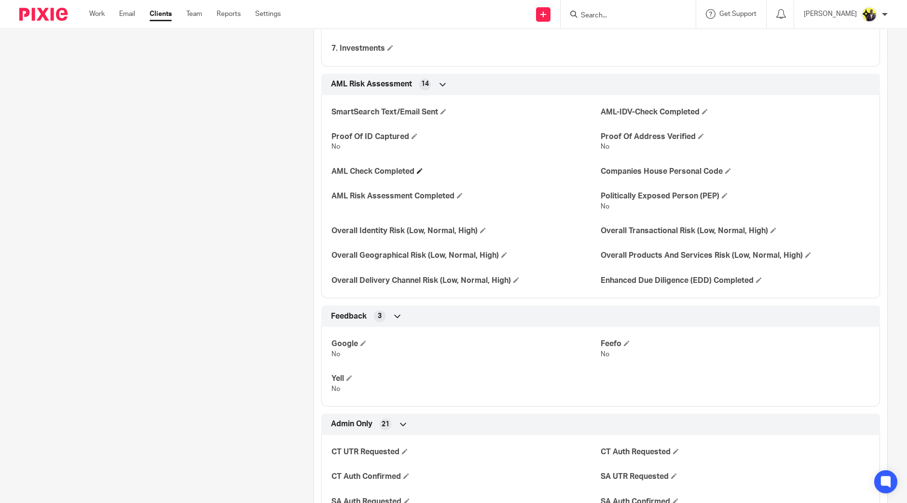
scroll to position [1327, 0]
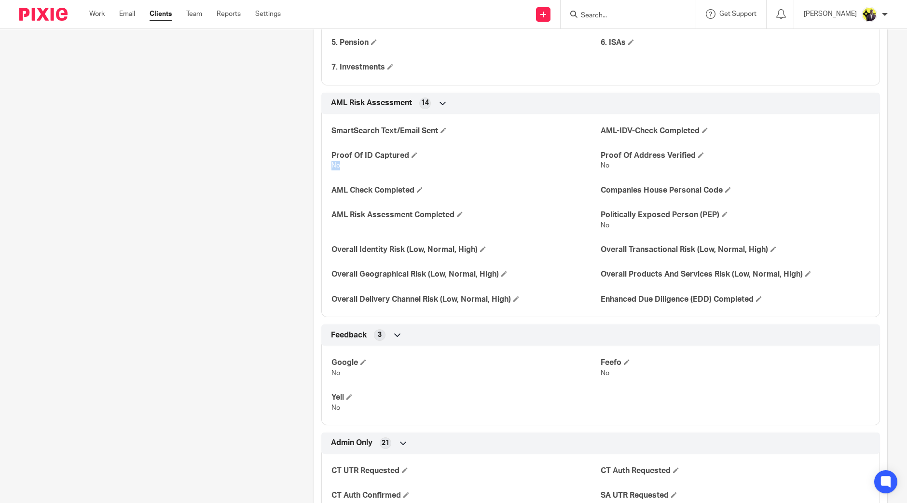
drag, startPoint x: 343, startPoint y: 164, endPoint x: 321, endPoint y: 165, distance: 21.7
click at [321, 165] on div "SmartSearch Text/Email Sent AML-IDV-Check Completed Proof Of ID Captured No Pro…" at bounding box center [600, 212] width 559 height 211
click at [355, 164] on p "No" at bounding box center [465, 166] width 269 height 10
drag, startPoint x: 338, startPoint y: 165, endPoint x: 321, endPoint y: 164, distance: 16.9
click at [321, 164] on div "SmartSearch Text/Email Sent AML-IDV-Check Completed Proof Of ID Captured No Pro…" at bounding box center [600, 212] width 559 height 211
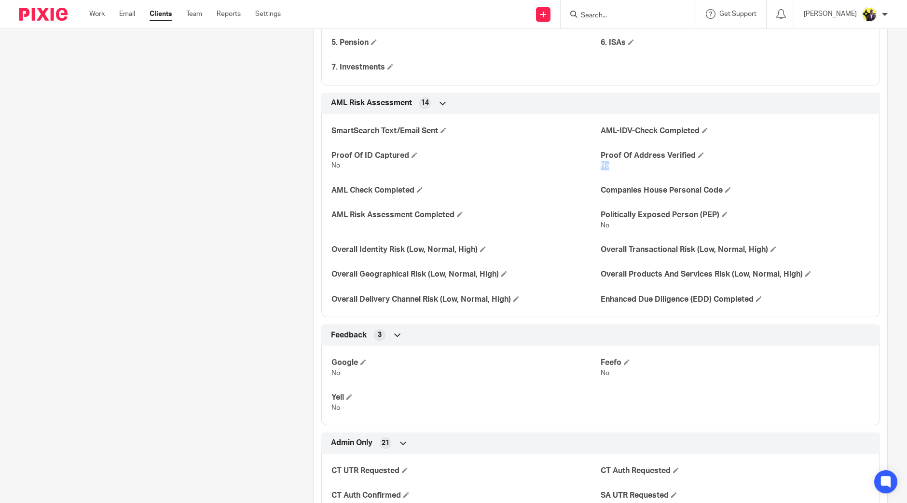
drag, startPoint x: 605, startPoint y: 164, endPoint x: 594, endPoint y: 165, distance: 11.7
click at [601, 165] on p "No" at bounding box center [735, 166] width 269 height 10
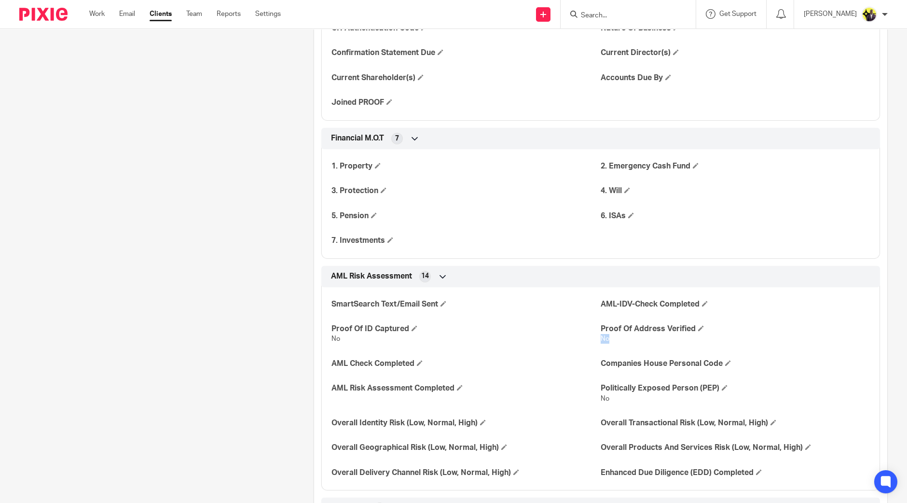
scroll to position [1146, 0]
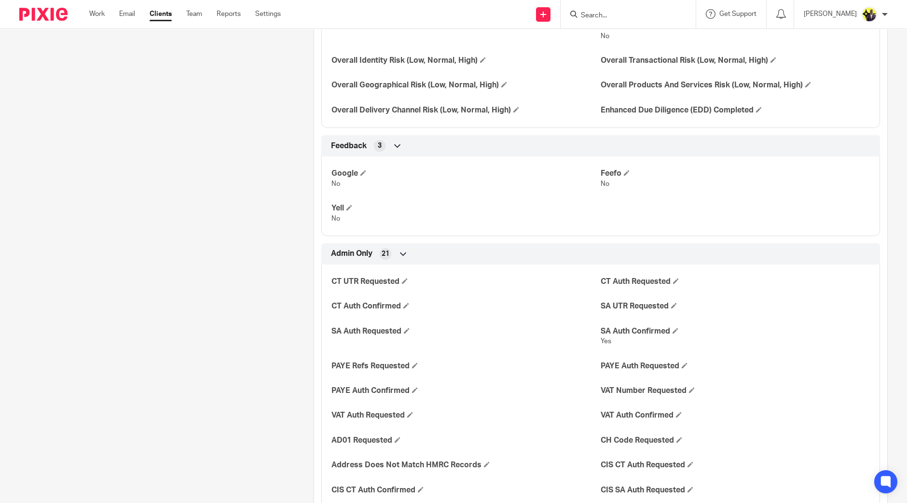
scroll to position [1414, 0]
